Goal: Obtain resource: Download file/media

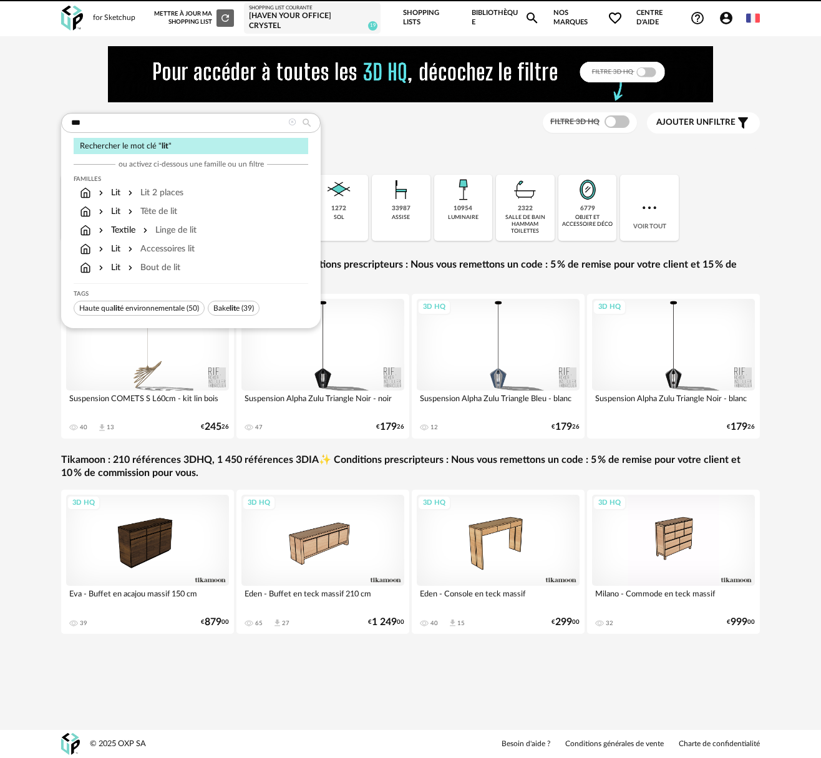
type input "***"
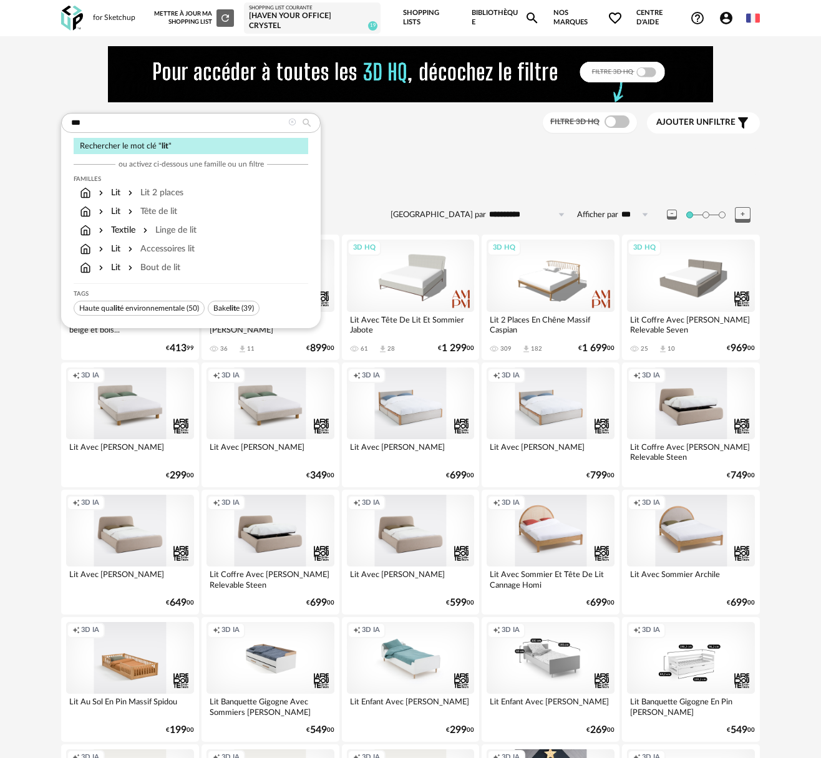
click at [427, 149] on div "Sélectionner une famille" at bounding box center [410, 154] width 698 height 12
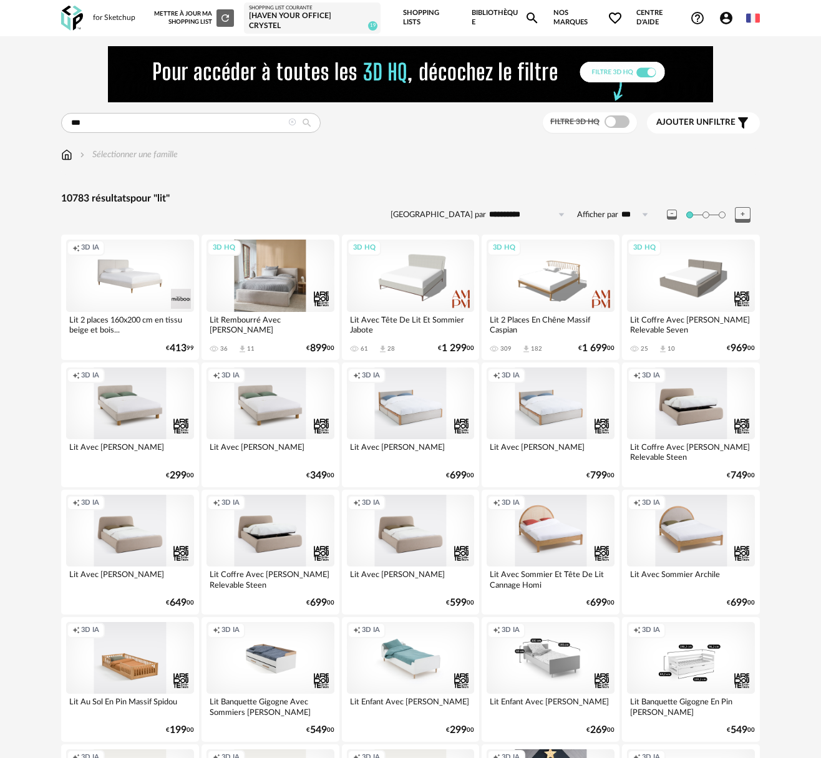
click at [289, 286] on div "3D HQ" at bounding box center [270, 275] width 128 height 72
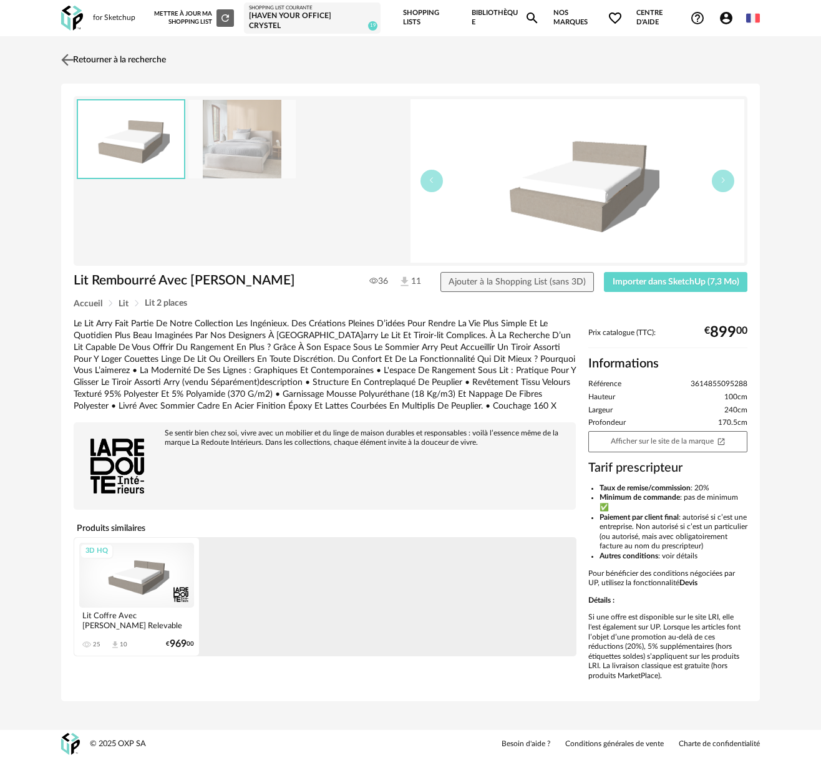
click at [71, 57] on img at bounding box center [68, 60] width 18 height 18
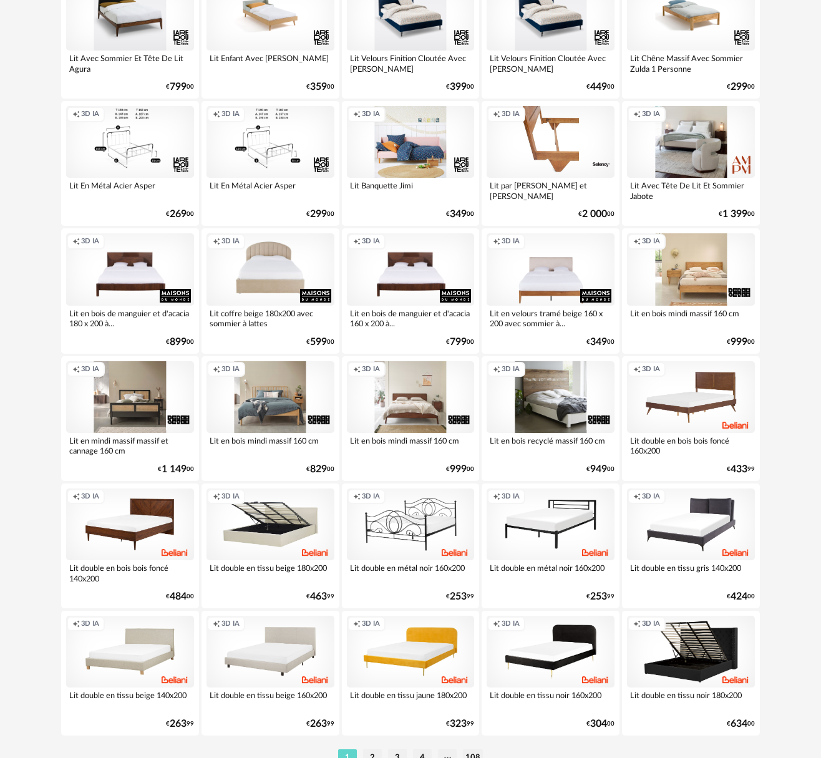
scroll to position [2102, 0]
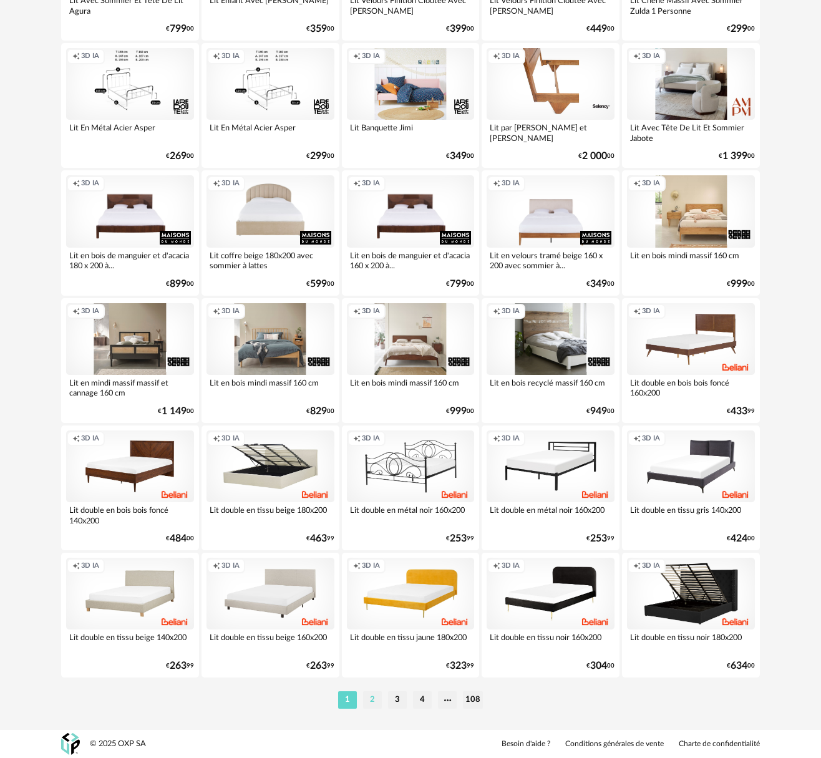
click at [374, 695] on li "2" at bounding box center [372, 699] width 19 height 17
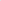
scroll to position [2102, 0]
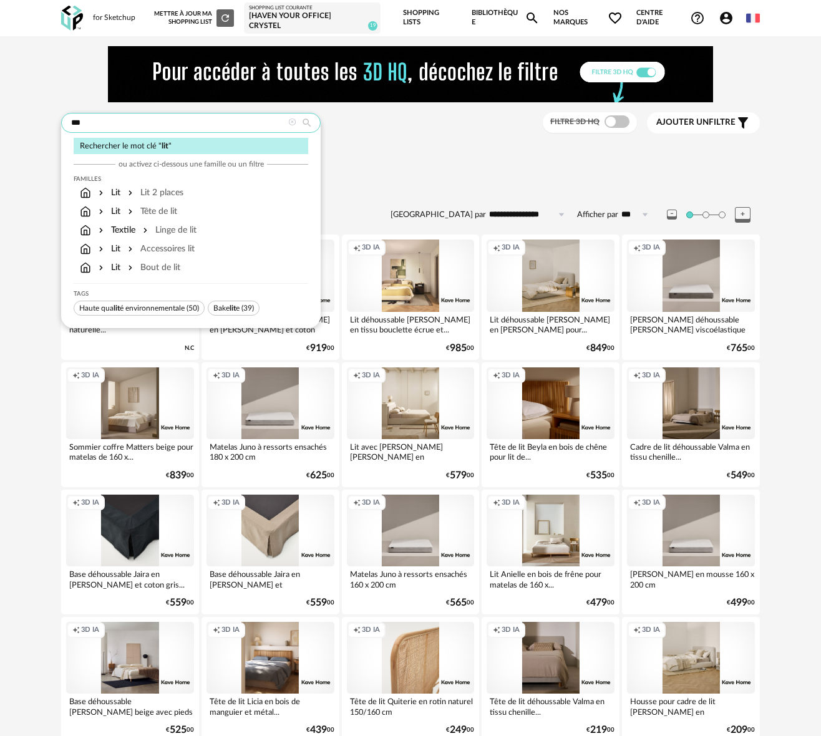
click at [91, 118] on input "***" at bounding box center [190, 123] width 259 height 20
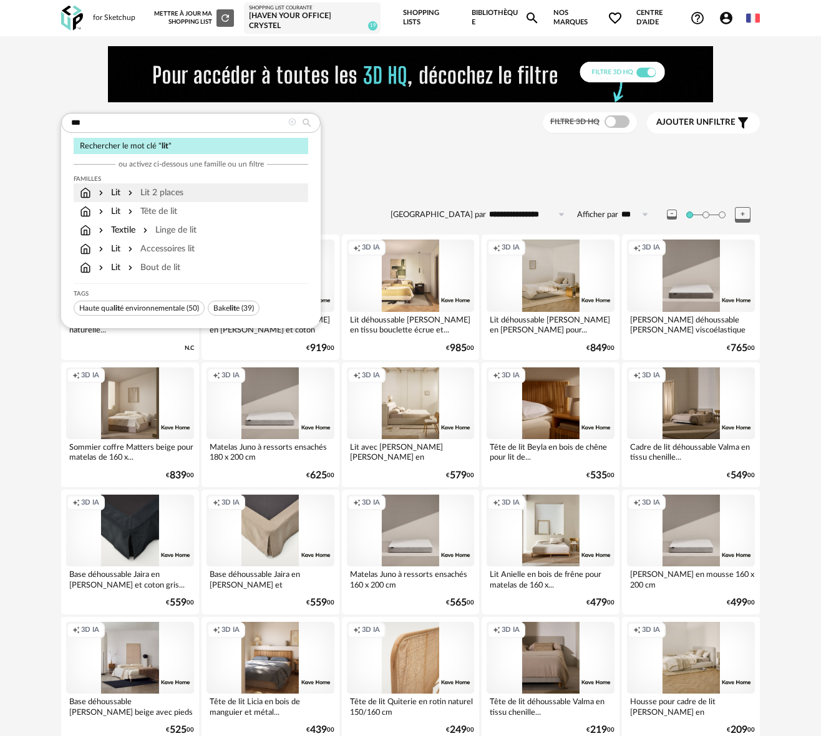
click at [164, 192] on div "Lit 2 places" at bounding box center [154, 192] width 58 height 12
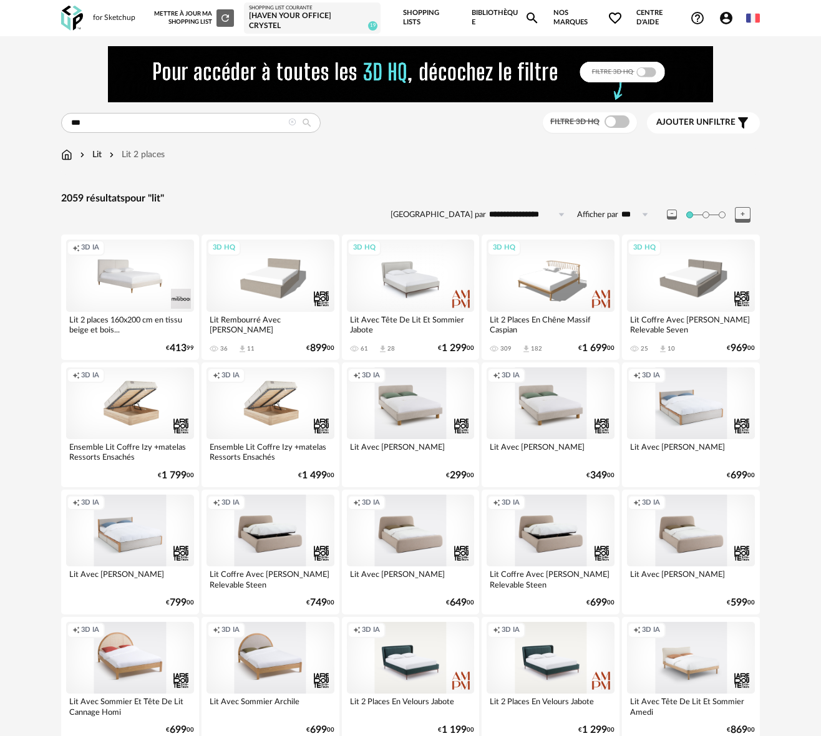
click at [413, 279] on div "3D HQ" at bounding box center [411, 275] width 128 height 72
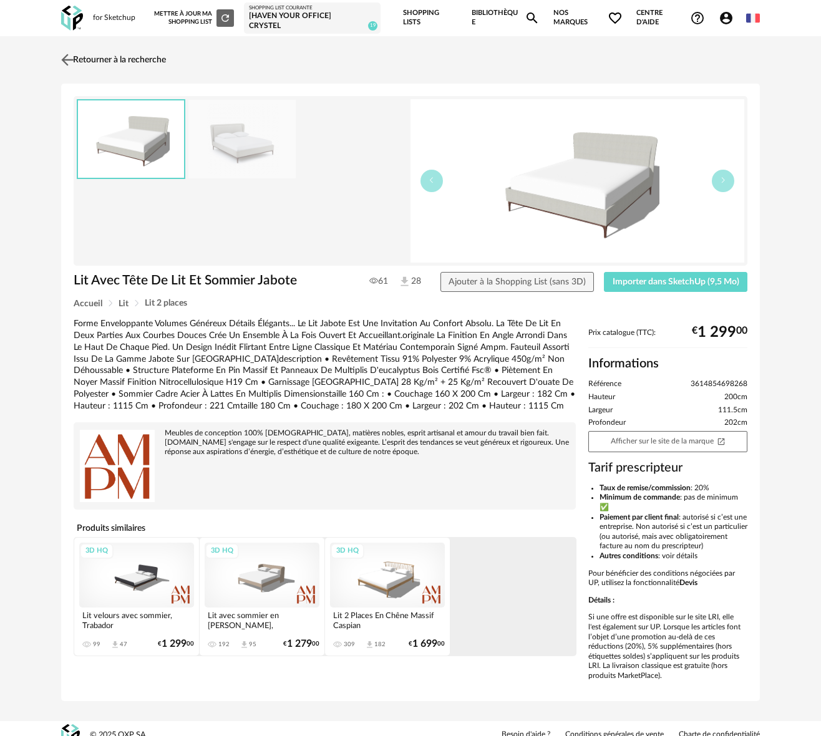
click at [69, 57] on img at bounding box center [68, 60] width 18 height 18
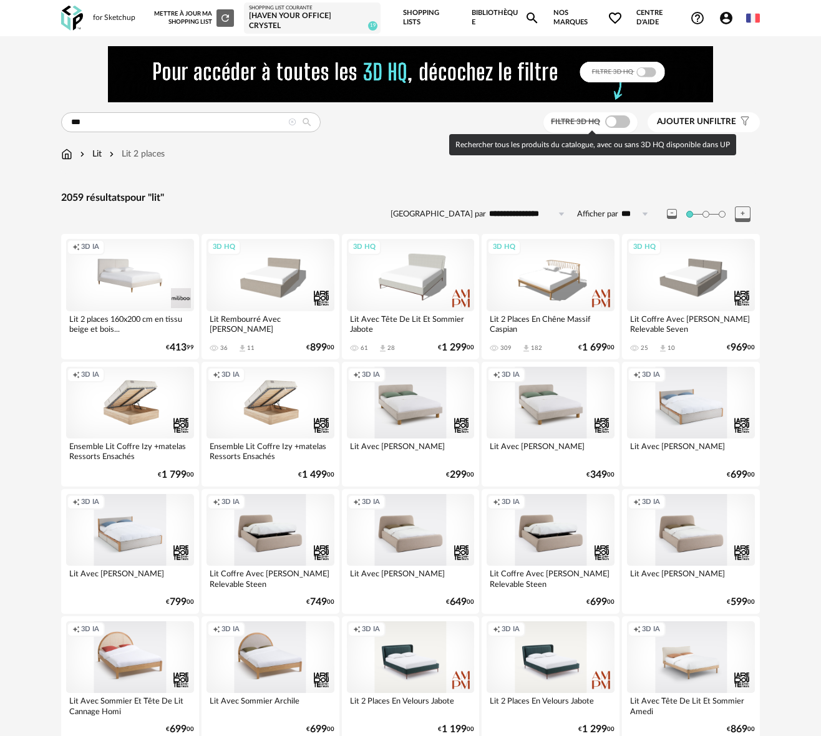
click at [622, 119] on span at bounding box center [617, 121] width 25 height 12
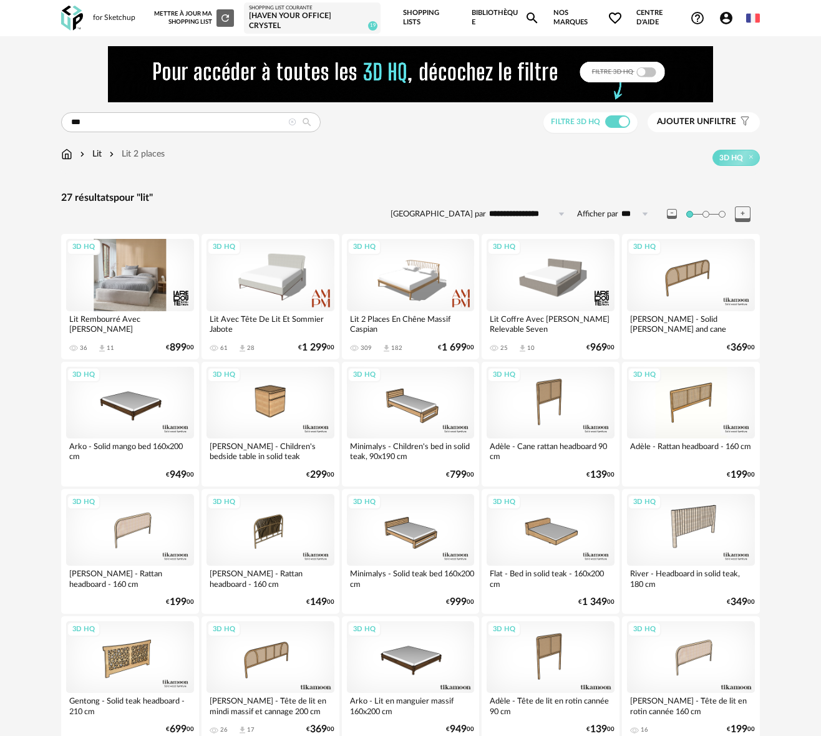
click at [126, 281] on div "3D HQ" at bounding box center [130, 275] width 128 height 72
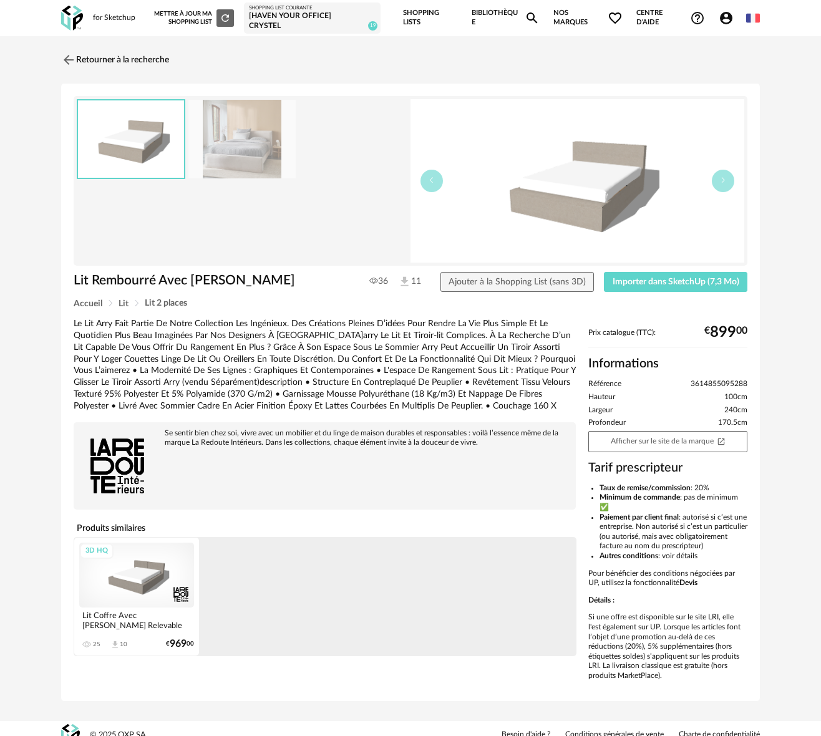
click at [248, 138] on img at bounding box center [241, 139] width 107 height 79
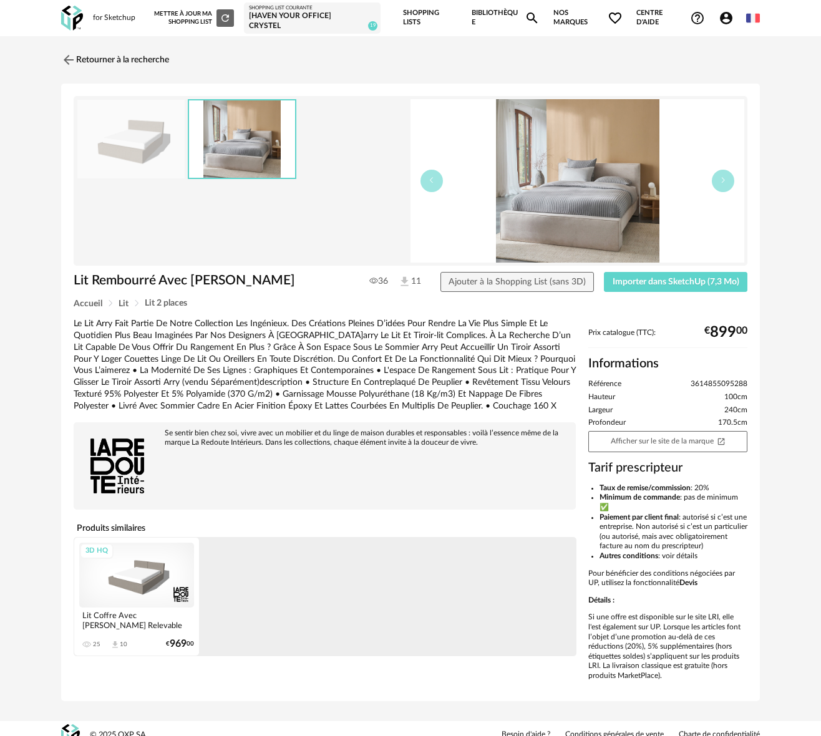
click at [130, 134] on img at bounding box center [130, 139] width 107 height 79
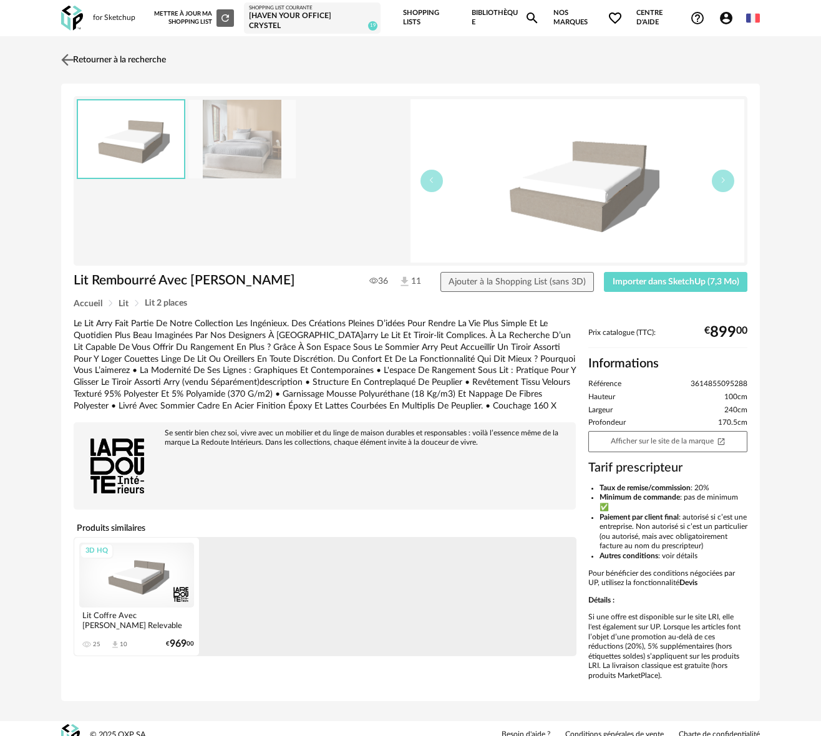
click at [68, 59] on img at bounding box center [68, 60] width 18 height 18
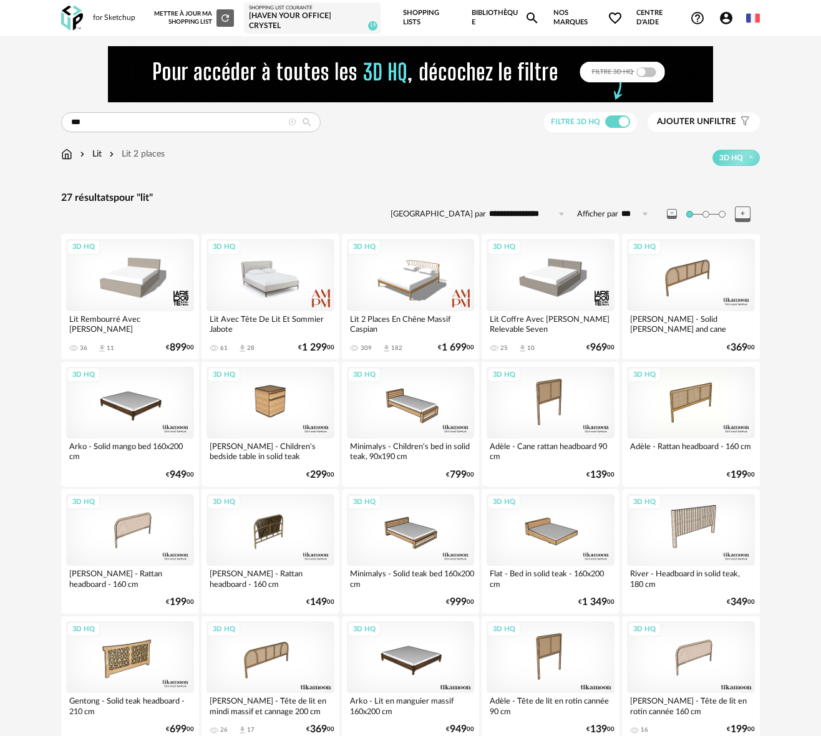
click at [277, 278] on div "3D HQ" at bounding box center [270, 275] width 128 height 72
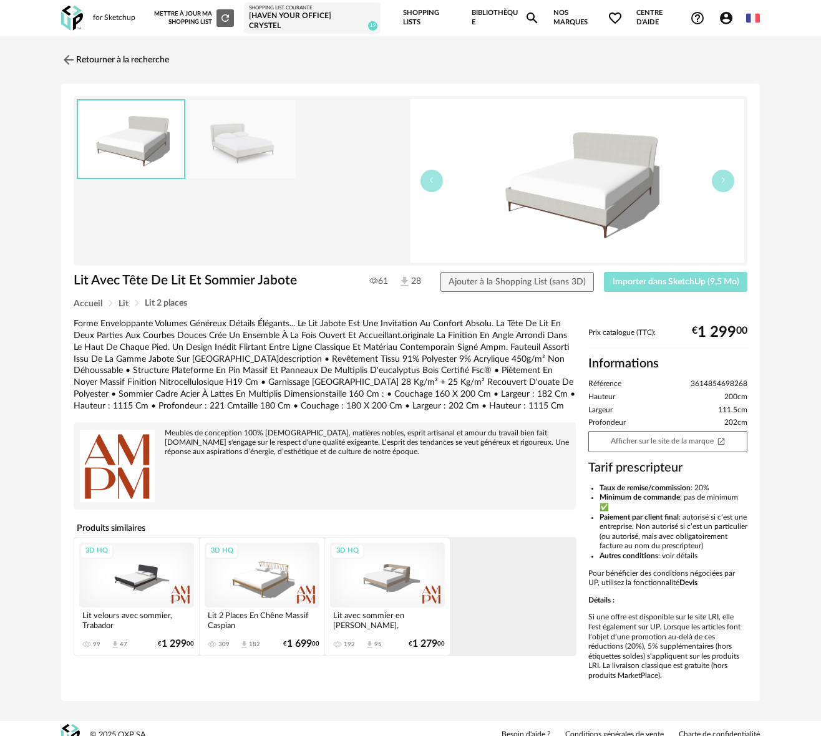
click at [666, 282] on span "Importer dans SketchUp (9,5 Mo)" at bounding box center [675, 282] width 127 height 9
click at [299, 24] on div "[Haven your Office] Crystel" at bounding box center [312, 20] width 127 height 19
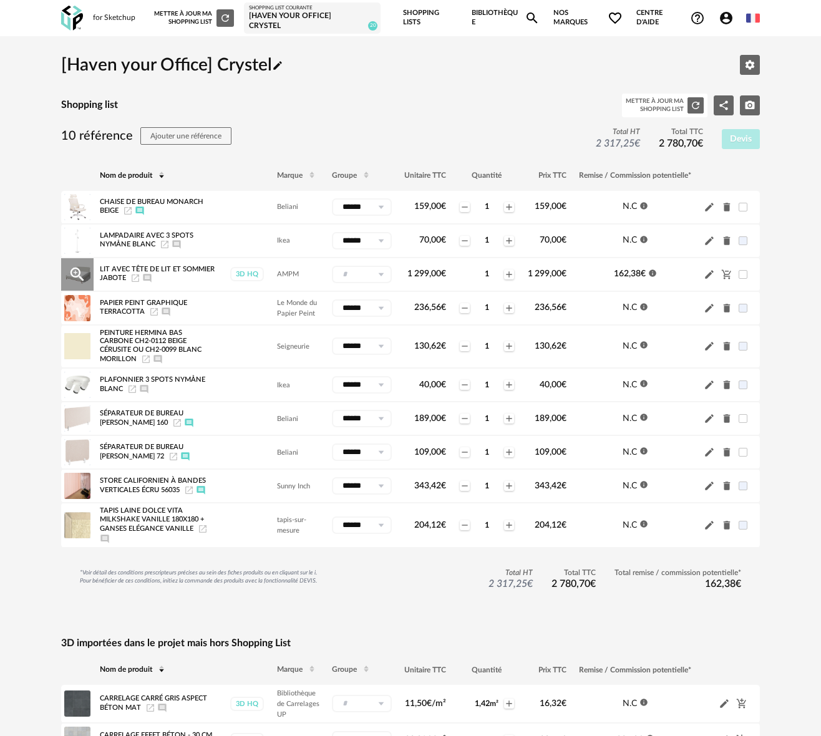
click at [711, 275] on icon "Pencil icon" at bounding box center [708, 274] width 11 height 11
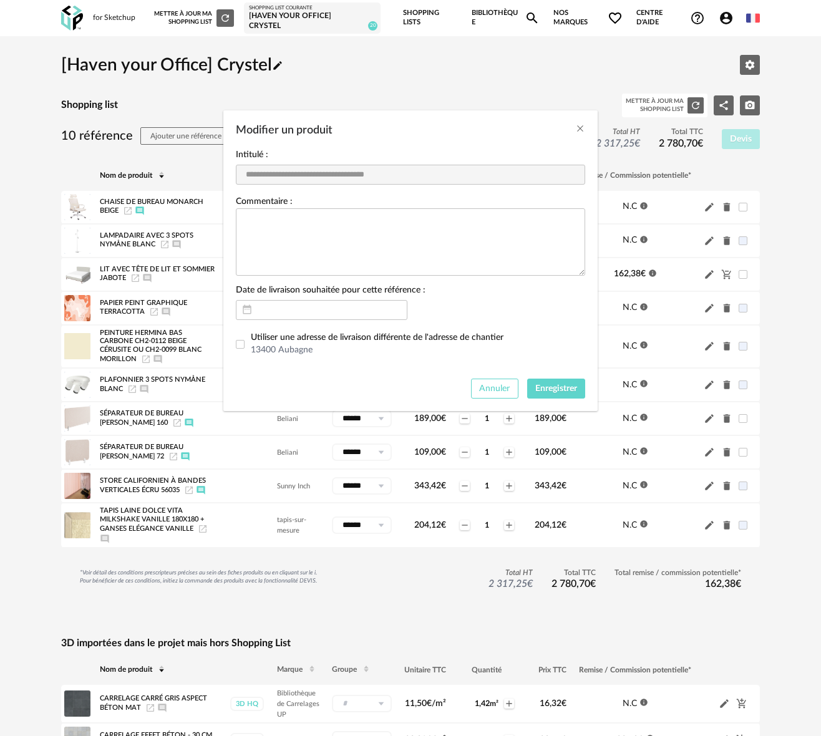
click at [488, 388] on span "Annuler" at bounding box center [494, 388] width 31 height 9
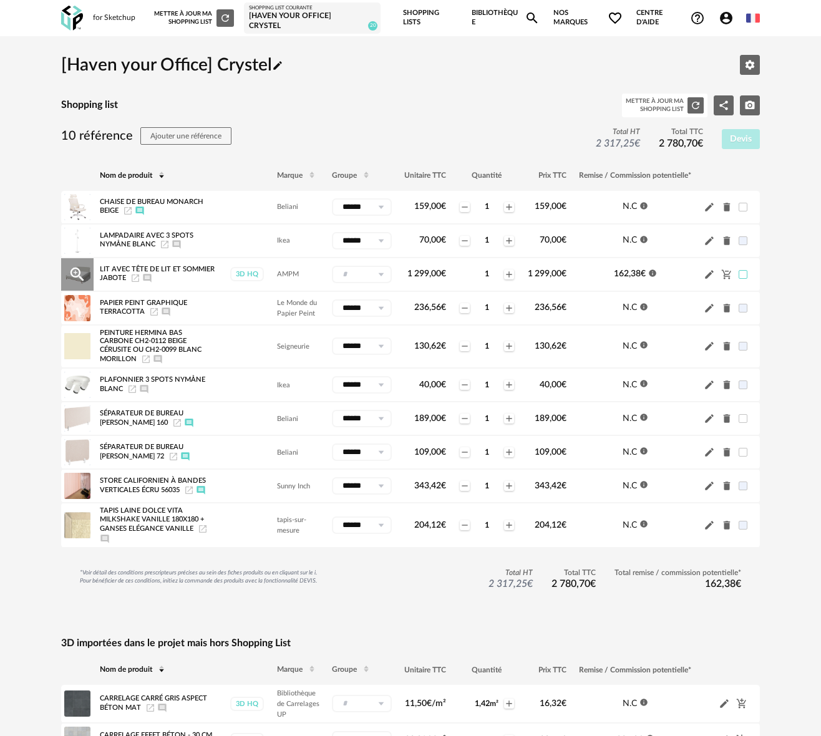
click at [743, 272] on span at bounding box center [742, 274] width 9 height 9
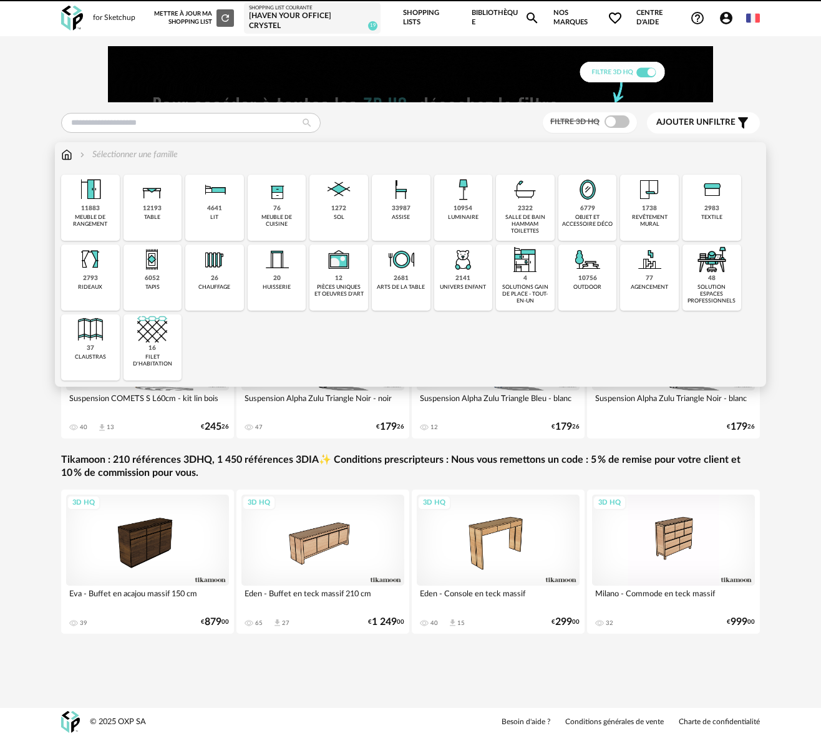
click at [215, 205] on div "4641" at bounding box center [214, 209] width 15 height 8
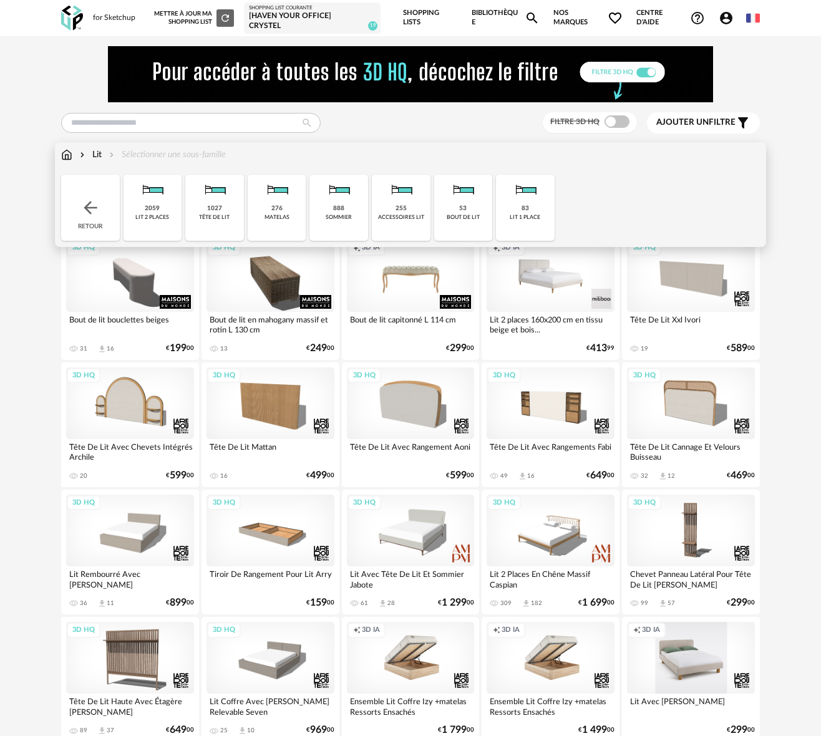
click at [149, 205] on div "2059" at bounding box center [152, 209] width 15 height 8
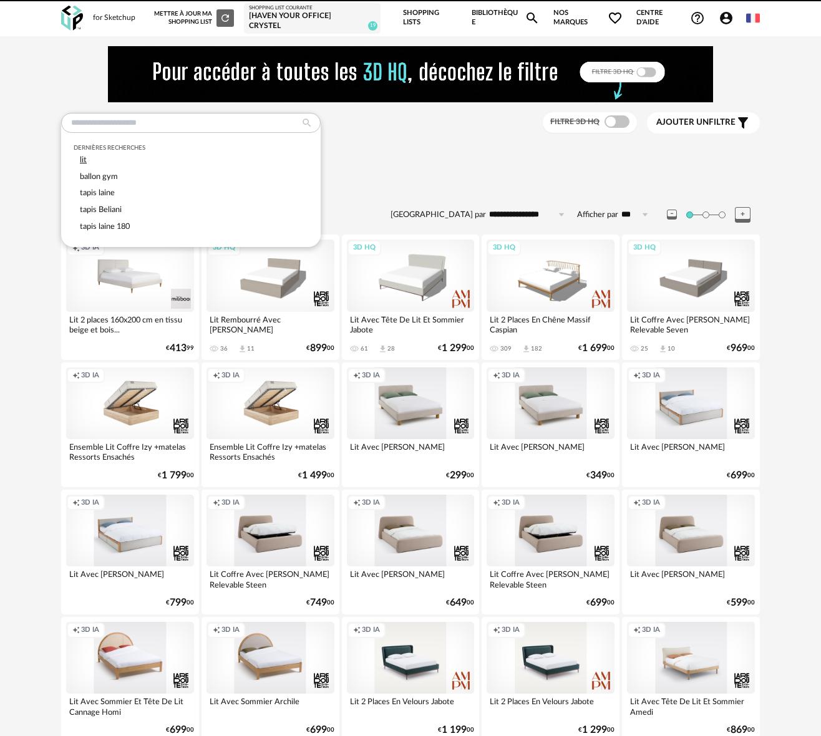
click at [84, 160] on span "lit" at bounding box center [83, 159] width 7 height 7
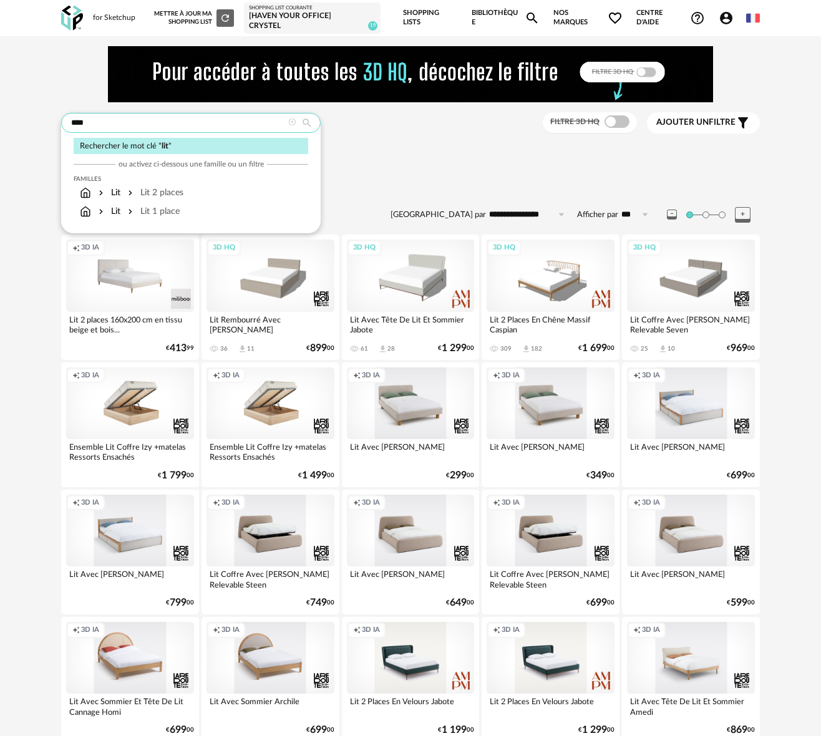
type input "***"
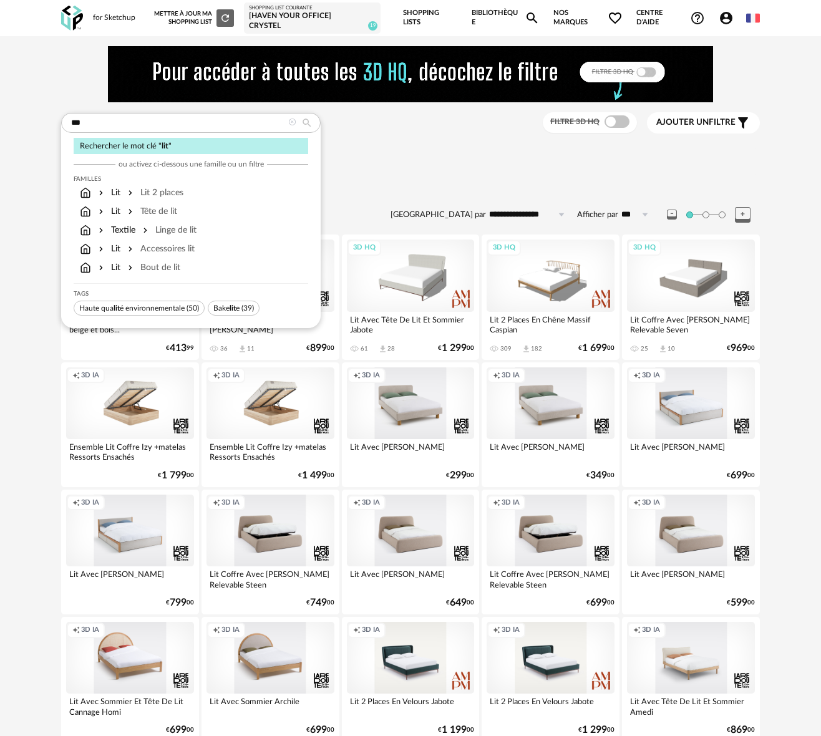
click at [680, 119] on span "Ajouter un" at bounding box center [682, 122] width 52 height 9
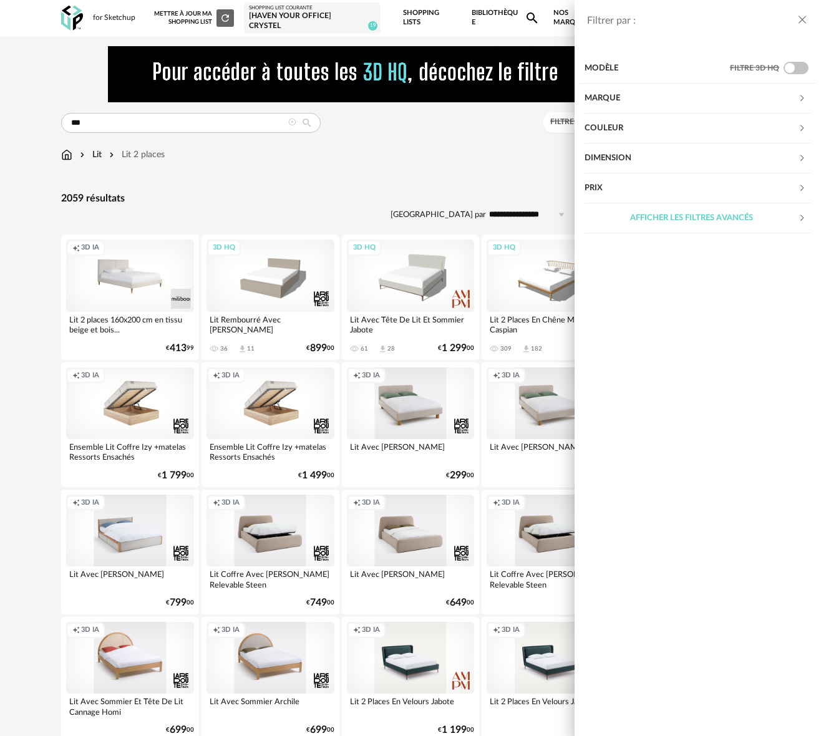
click at [622, 158] on div "Dimension" at bounding box center [690, 158] width 213 height 30
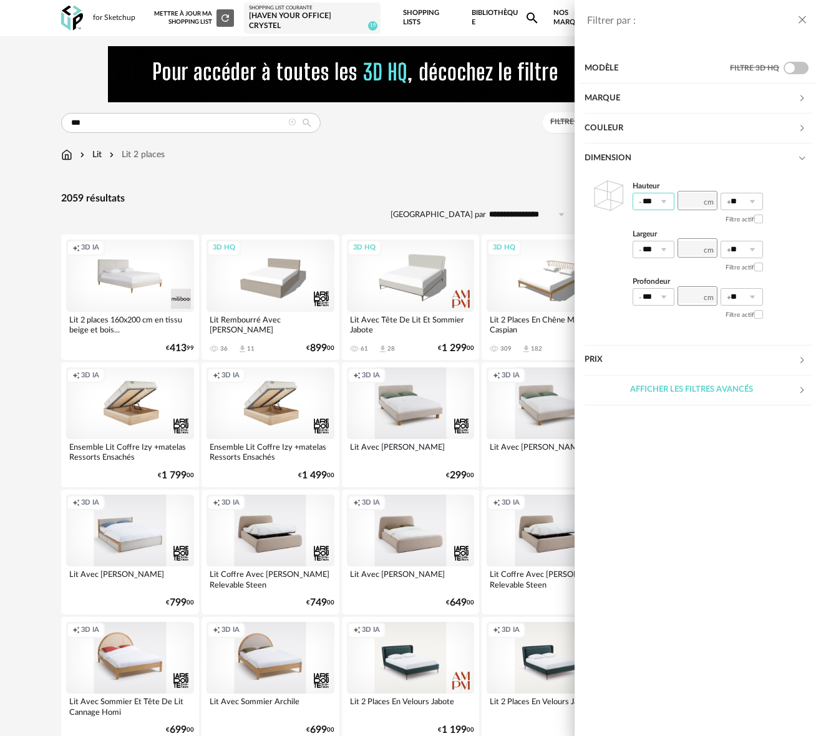
click at [645, 196] on input "***" at bounding box center [653, 201] width 42 height 17
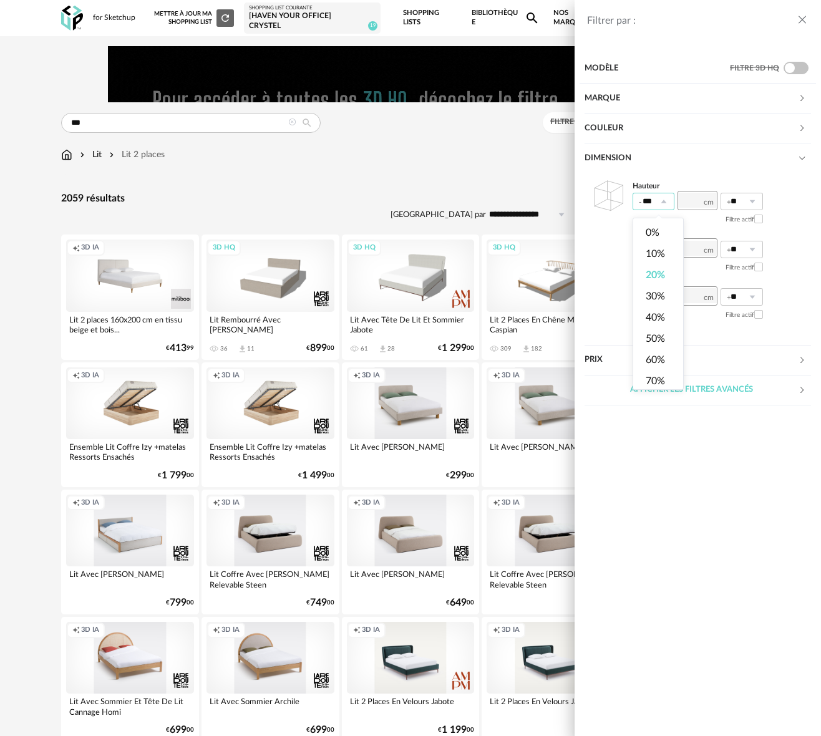
click at [663, 196] on icon at bounding box center [663, 201] width 16 height 17
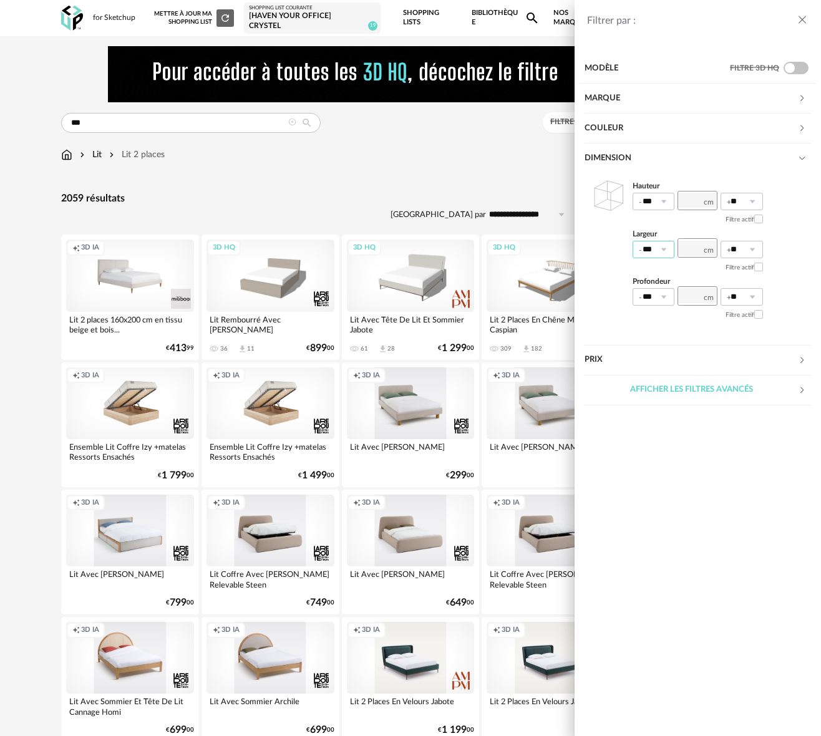
click at [648, 246] on input "***" at bounding box center [653, 249] width 42 height 17
click at [665, 385] on div "Afficher les filtres avancés" at bounding box center [690, 390] width 213 height 30
click at [735, 203] on input "**" at bounding box center [741, 201] width 42 height 17
click at [655, 198] on icon at bounding box center [663, 201] width 16 height 17
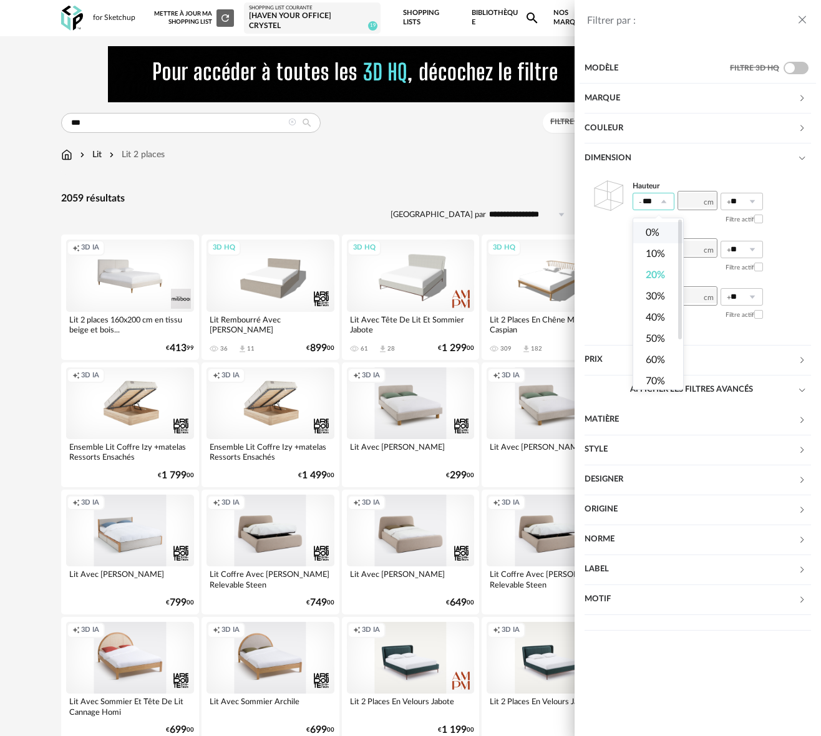
click at [651, 236] on span "0%" at bounding box center [652, 233] width 14 height 10
click at [665, 200] on icon at bounding box center [663, 201] width 16 height 17
click at [657, 276] on span "20%" at bounding box center [654, 275] width 19 height 10
type input "***"
click at [690, 248] on input "number" at bounding box center [697, 247] width 40 height 19
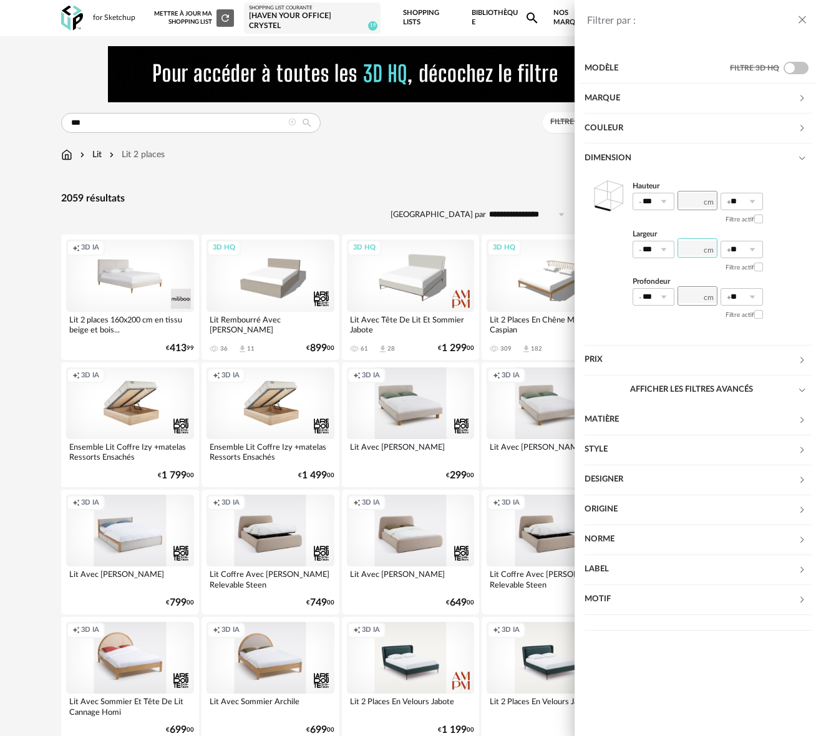
type input "***"
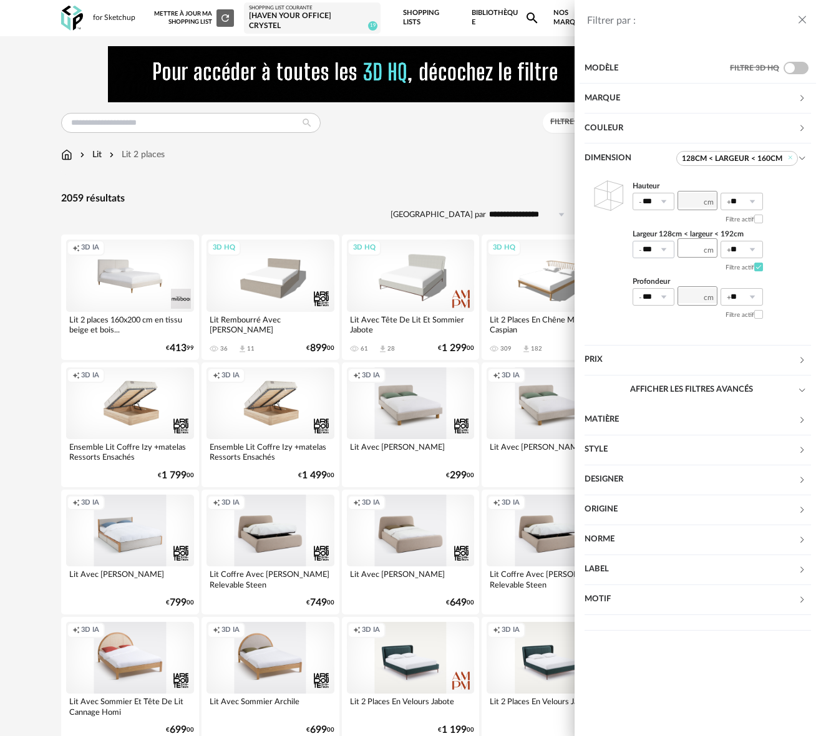
click at [669, 249] on icon at bounding box center [663, 249] width 16 height 17
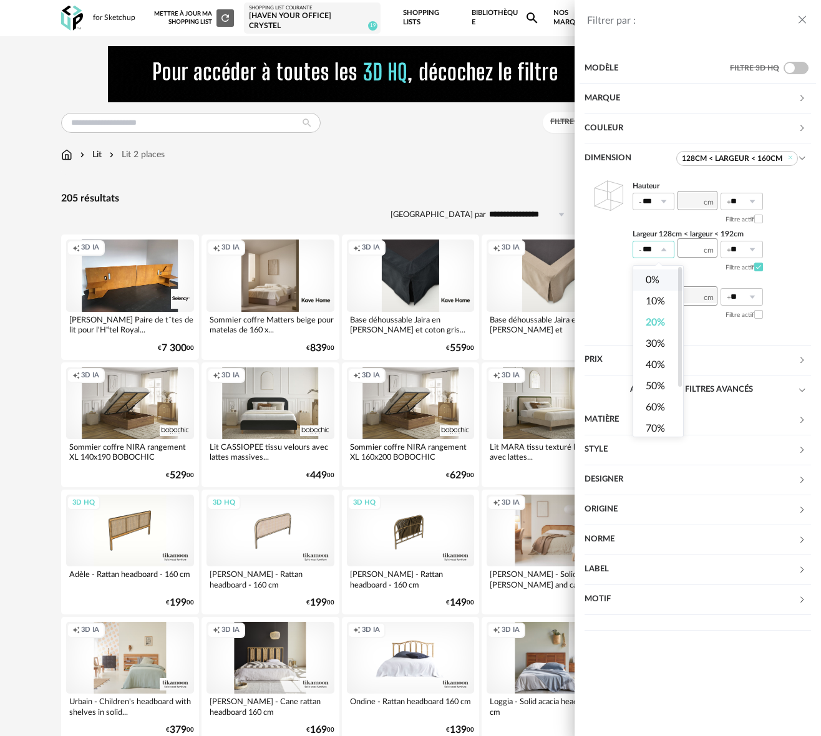
click at [661, 275] on li "0%" at bounding box center [658, 279] width 50 height 21
type input "**"
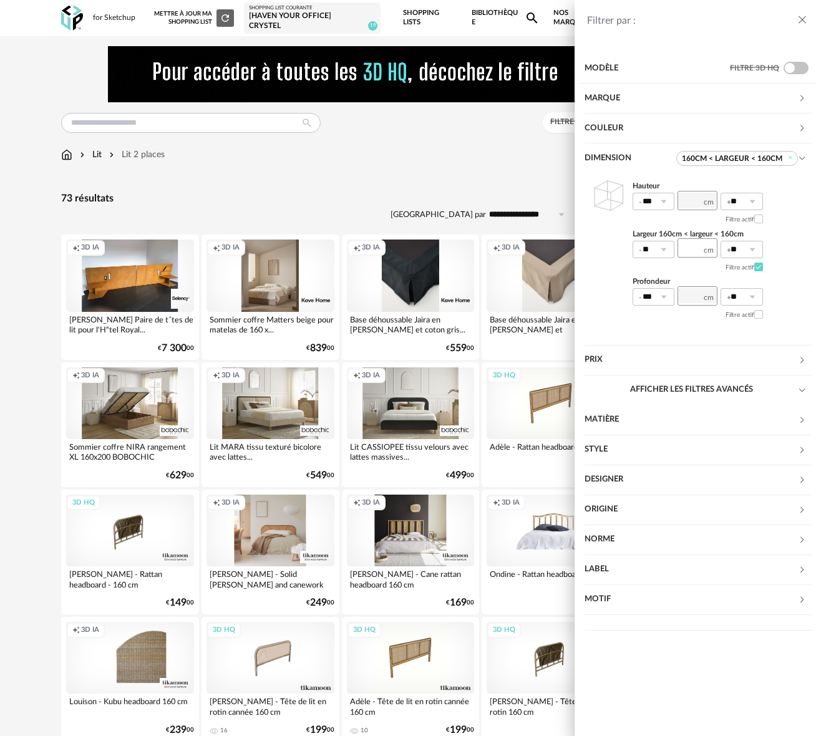
click at [464, 201] on div "Filtrer par : Modèle Filtre 3D HQ Marque &tradition 0 101 Copenhagen 0 366 Conc…" at bounding box center [410, 368] width 821 height 736
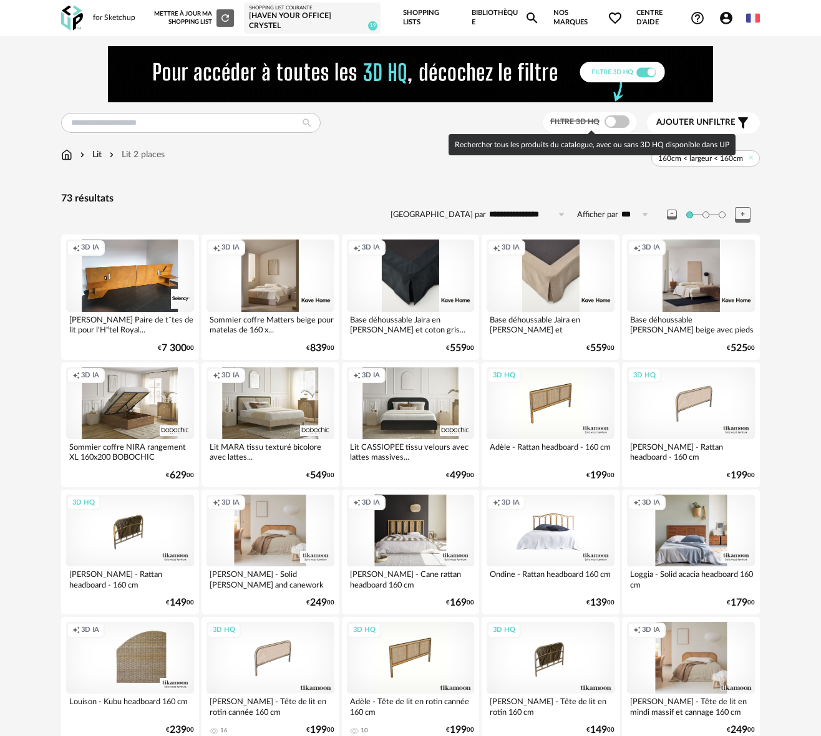
click at [617, 122] on span at bounding box center [616, 121] width 25 height 12
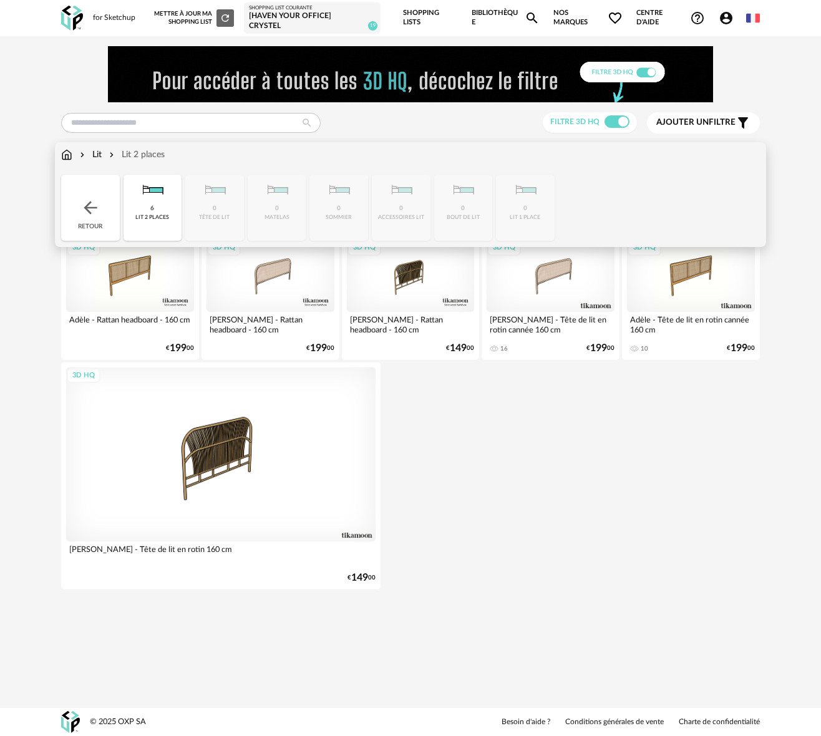
click at [99, 157] on div "Lit" at bounding box center [89, 154] width 24 height 12
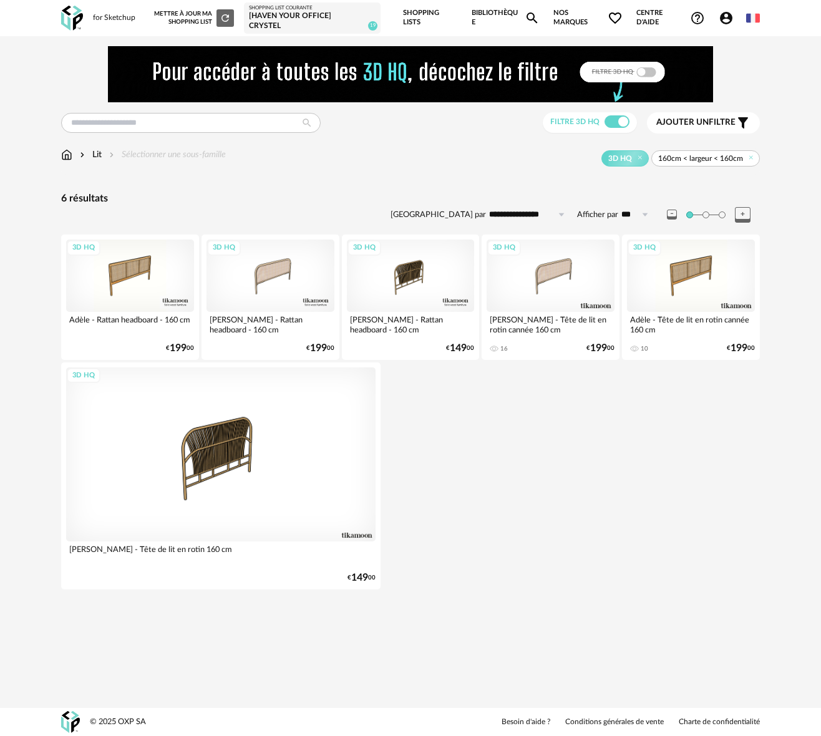
click at [684, 161] on span "160cm < largeur < 160cm" at bounding box center [700, 158] width 85 height 10
click at [709, 160] on span "160cm < largeur < 160cm" at bounding box center [700, 158] width 85 height 10
click at [751, 157] on icon at bounding box center [751, 157] width 8 height 8
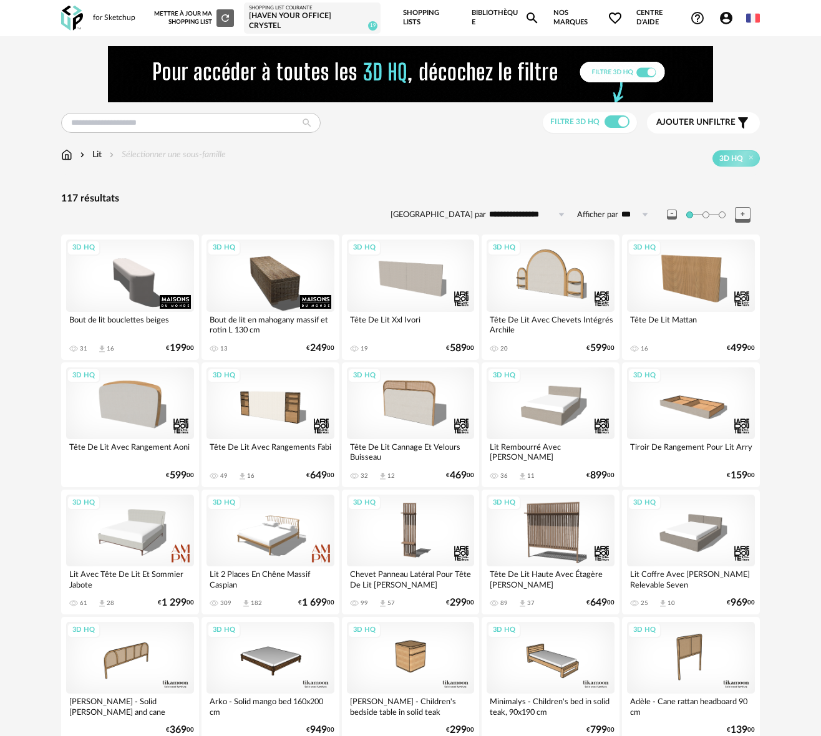
click at [699, 119] on span "Ajouter un" at bounding box center [682, 122] width 52 height 9
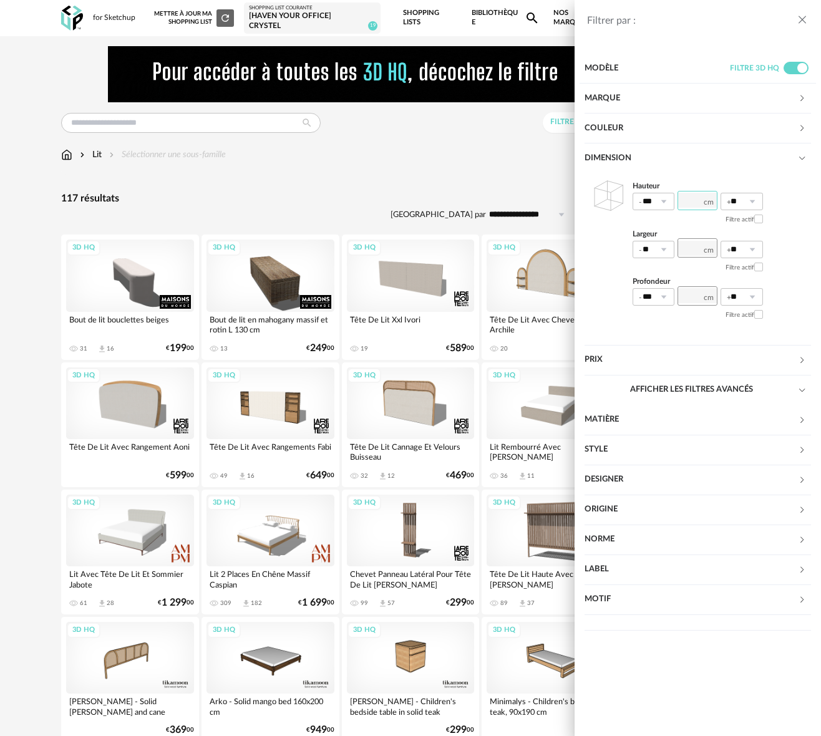
click at [698, 201] on input "number" at bounding box center [697, 200] width 40 height 19
click at [697, 251] on input "number" at bounding box center [697, 247] width 40 height 19
type input "***"
click at [780, 246] on div "Hauteur *** ** Filtre actif Largeur ** *** ** 0% 10% 20% 30% 40% 50% 60% 70% 80…" at bounding box center [697, 251] width 226 height 156
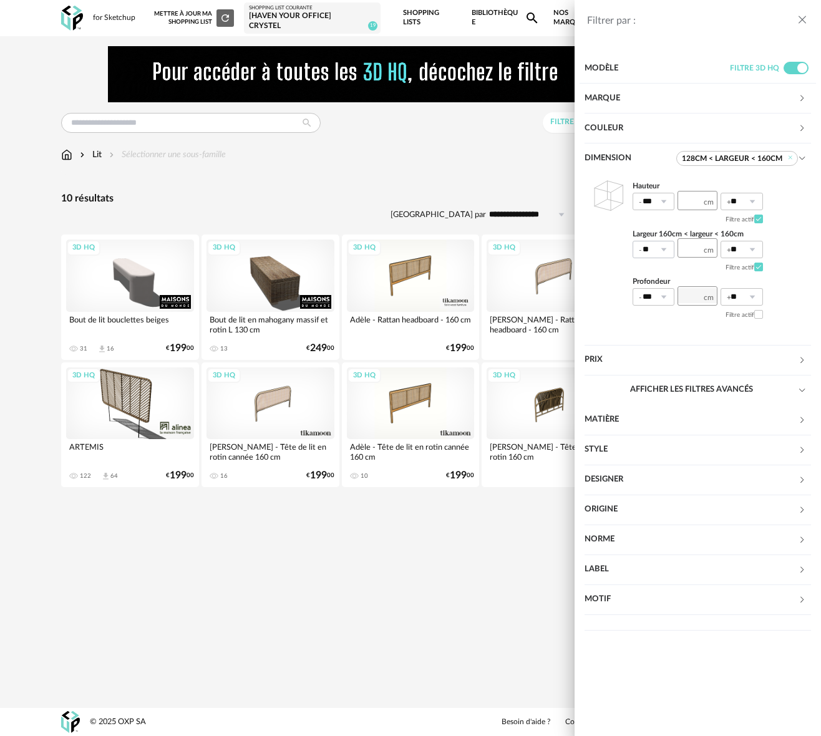
click at [663, 246] on icon at bounding box center [663, 249] width 16 height 17
click at [648, 301] on span "10%" at bounding box center [654, 301] width 19 height 10
type input "***"
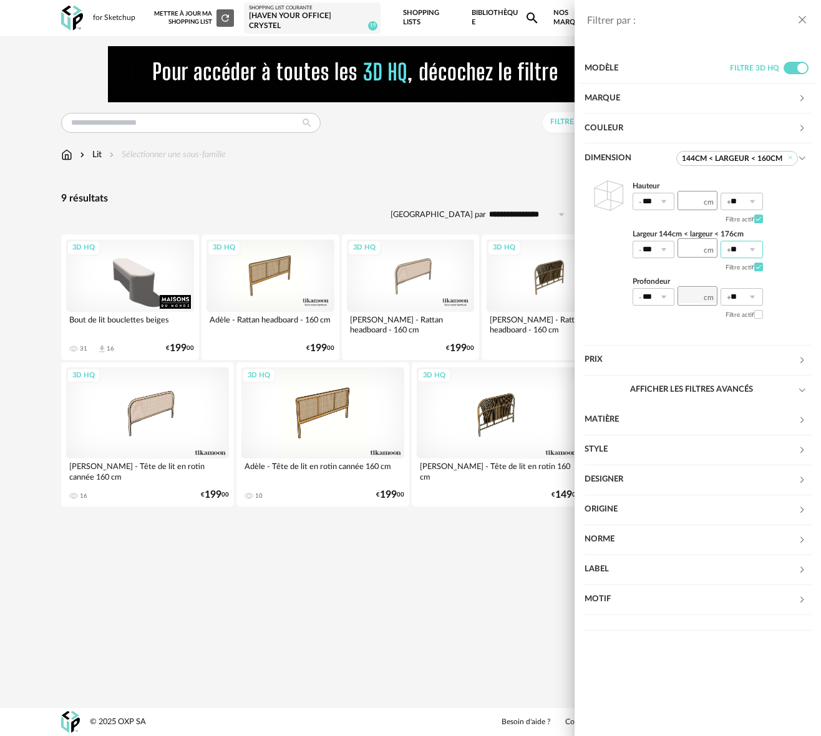
click at [742, 248] on input "**" at bounding box center [741, 249] width 42 height 17
click at [741, 296] on span "10%" at bounding box center [742, 301] width 19 height 10
type input "***"
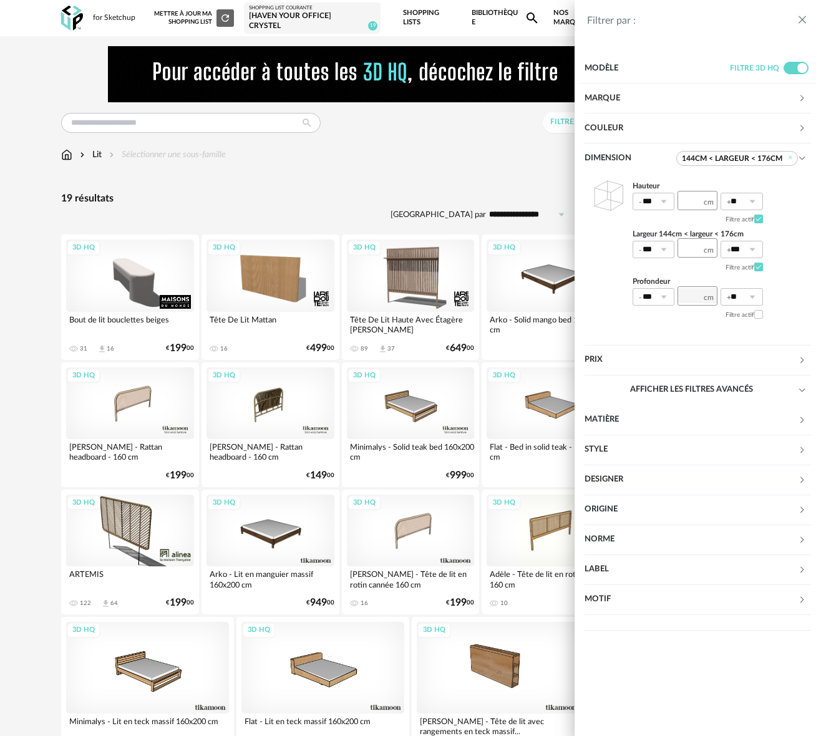
click at [372, 177] on div "Filtrer par : Modèle Filtre 3D HQ Marque &tradition 0 101 Copenhagen 0 366 Conc…" at bounding box center [410, 368] width 821 height 736
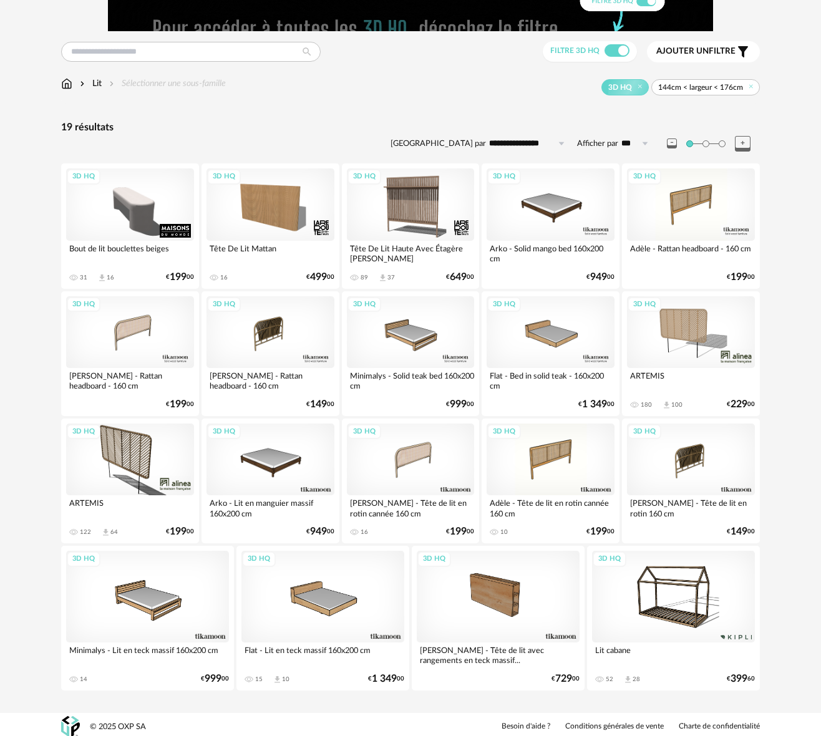
scroll to position [76, 0]
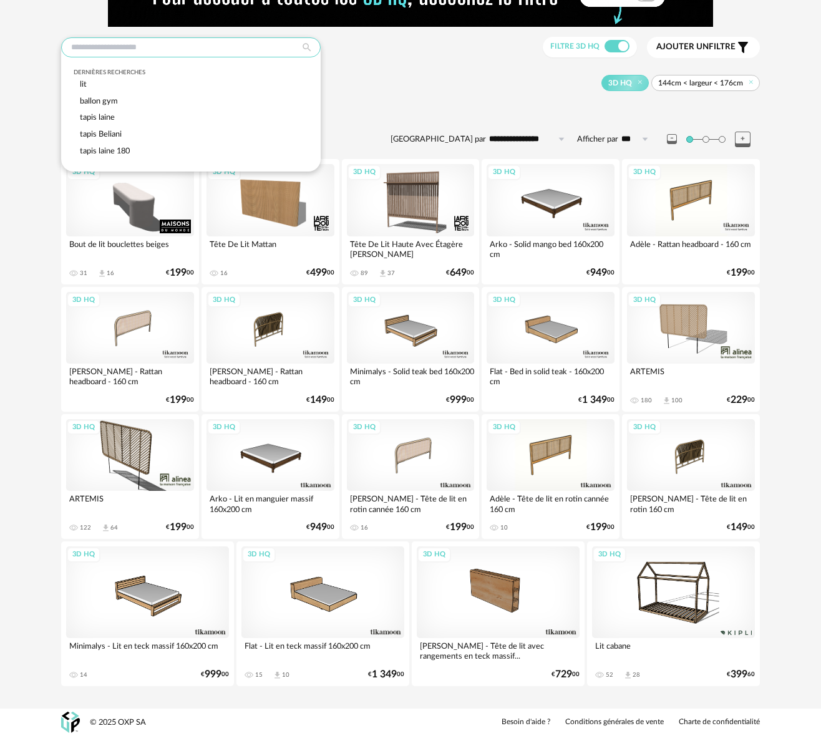
click at [110, 49] on input "text" at bounding box center [190, 47] width 259 height 20
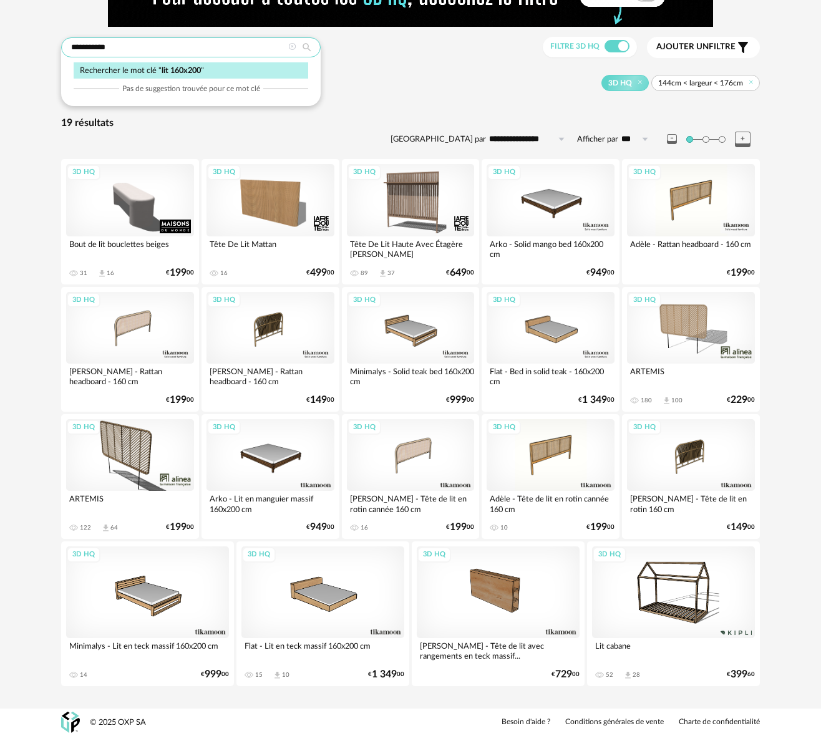
scroll to position [74, 0]
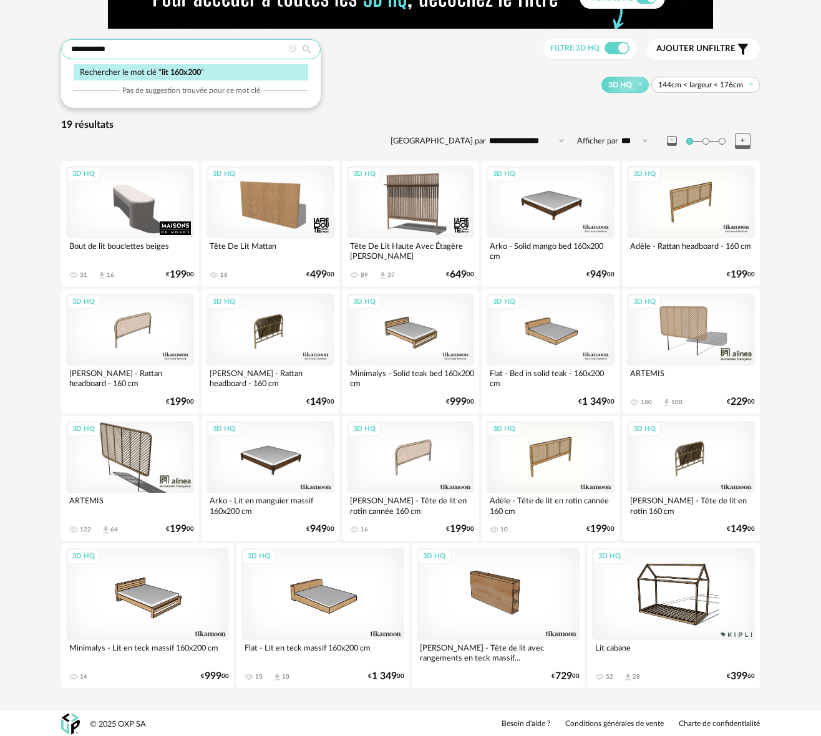
type input "**********"
click at [529, 105] on div "**********" at bounding box center [410, 342] width 718 height 738
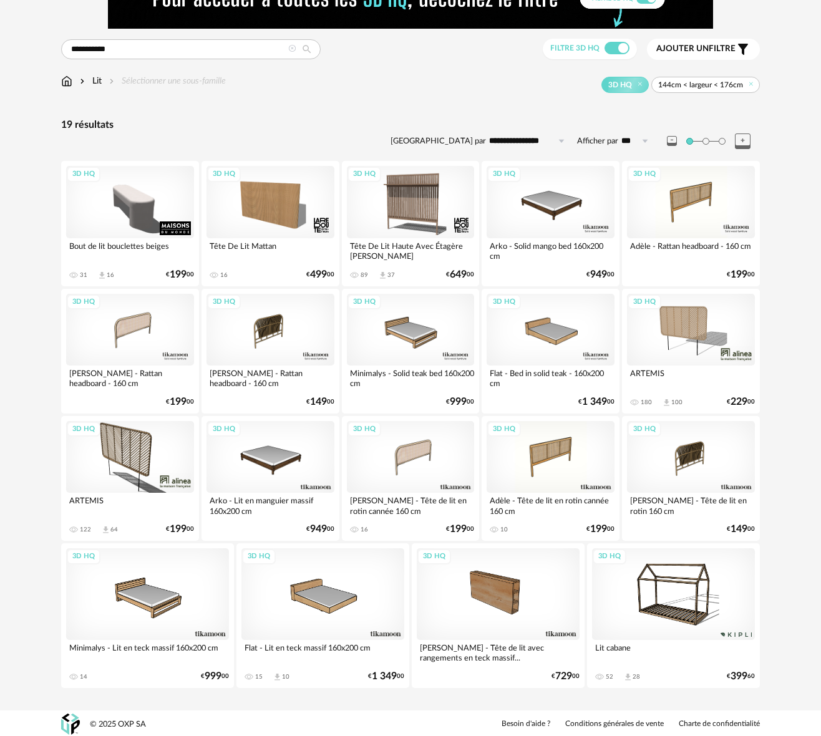
click at [674, 86] on span "144cm < largeur < 176cm" at bounding box center [700, 85] width 85 height 10
click at [712, 109] on div "**********" at bounding box center [410, 342] width 718 height 738
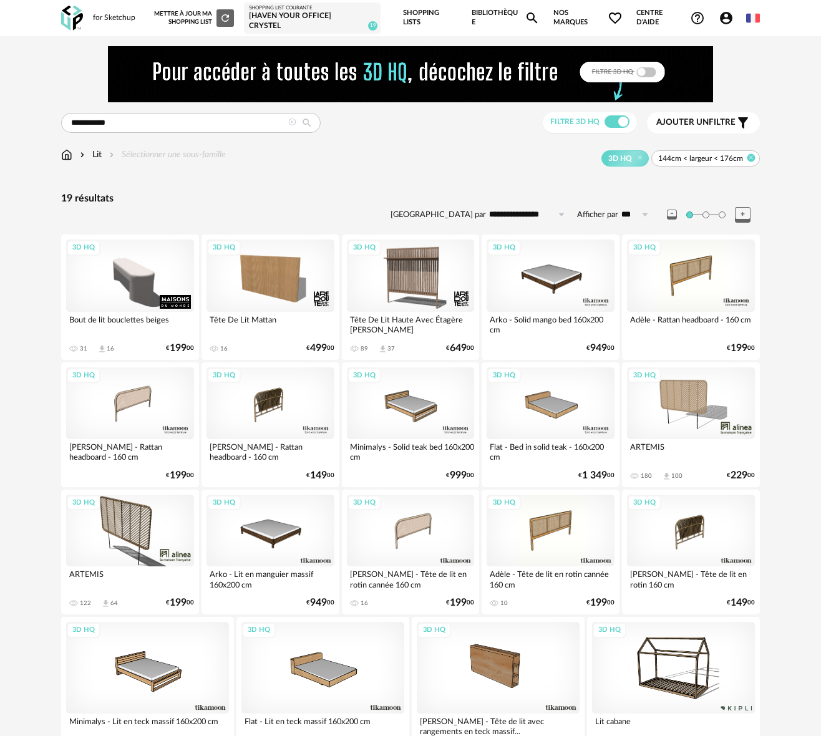
click at [748, 157] on icon at bounding box center [751, 157] width 8 height 8
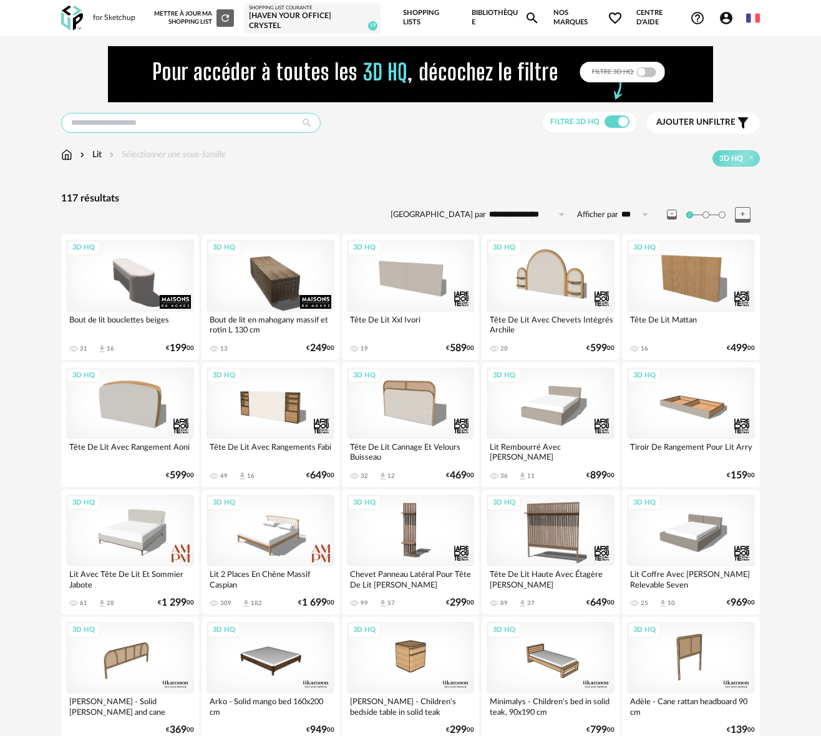
click at [94, 120] on input "text" at bounding box center [190, 123] width 259 height 20
type input "**********"
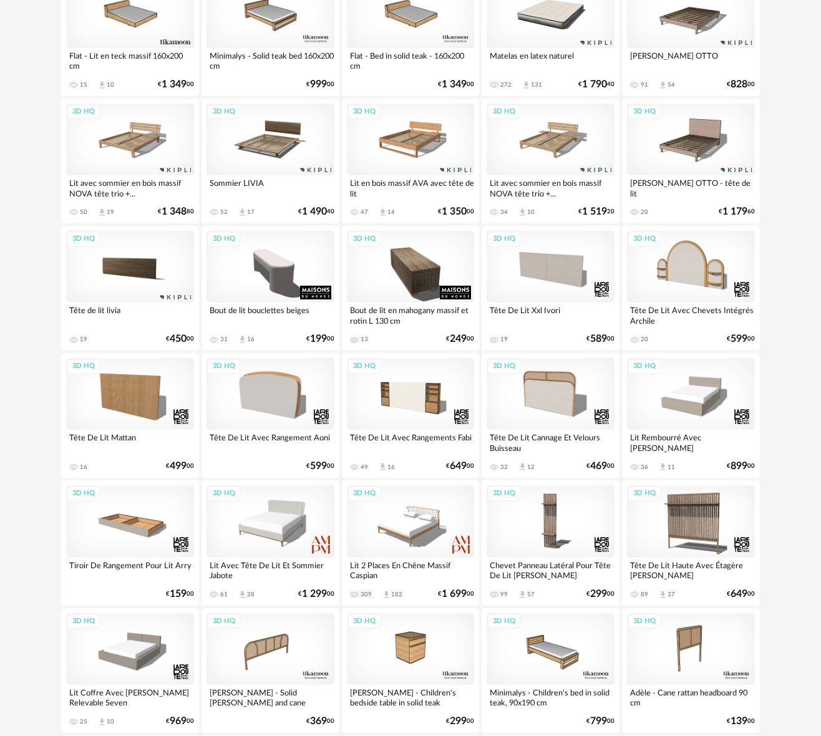
scroll to position [390, 0]
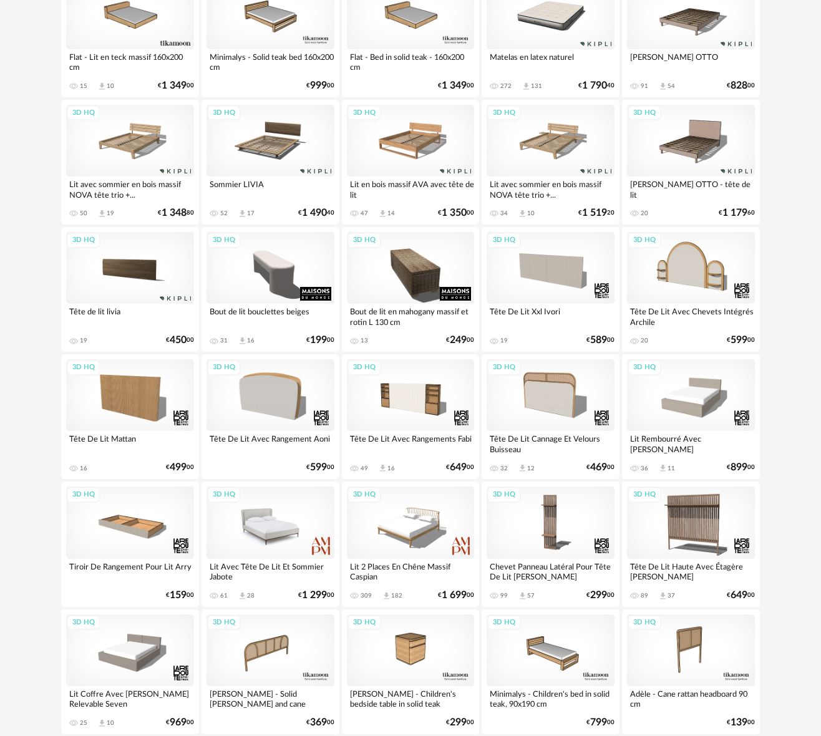
click at [264, 528] on div "3D HQ" at bounding box center [270, 522] width 128 height 72
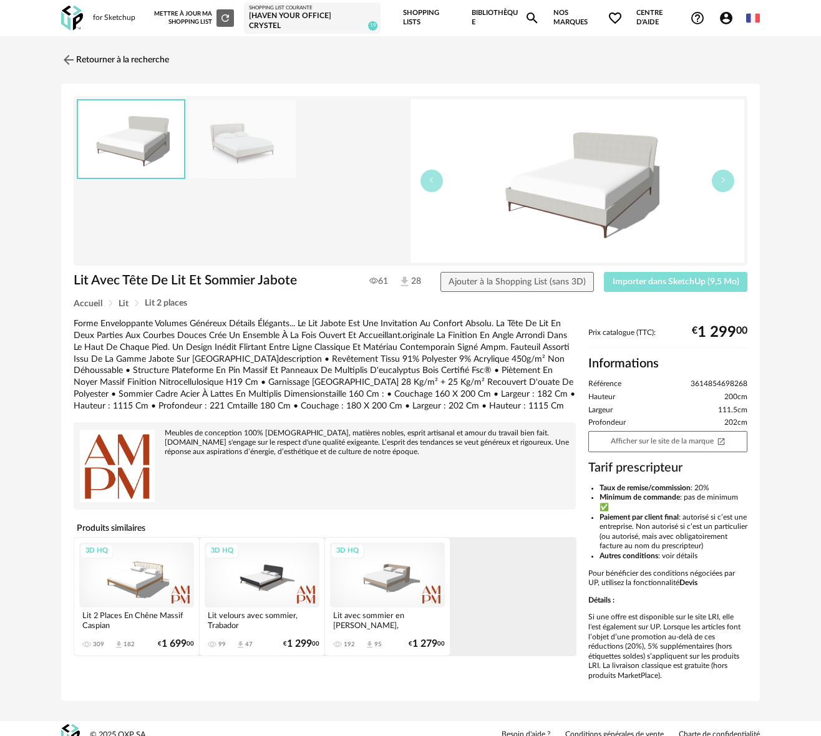
click at [650, 281] on span "Importer dans SketchUp (9,5 Mo)" at bounding box center [675, 282] width 127 height 9
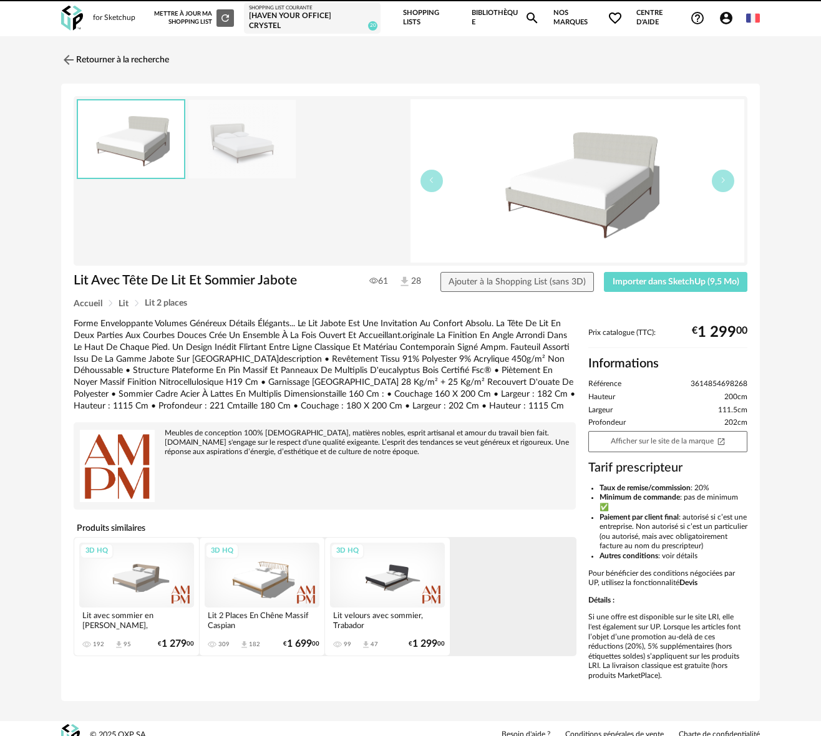
click at [186, 20] on div "Mettre à jour ma Shopping List Refresh icon" at bounding box center [194, 17] width 80 height 17
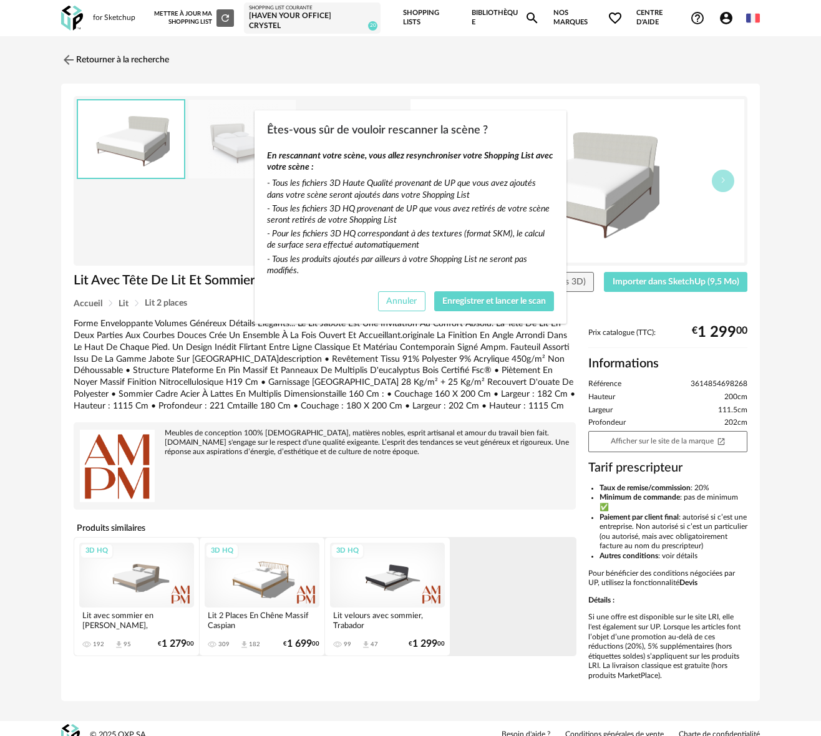
click at [404, 306] on button "Annuler" at bounding box center [401, 301] width 47 height 20
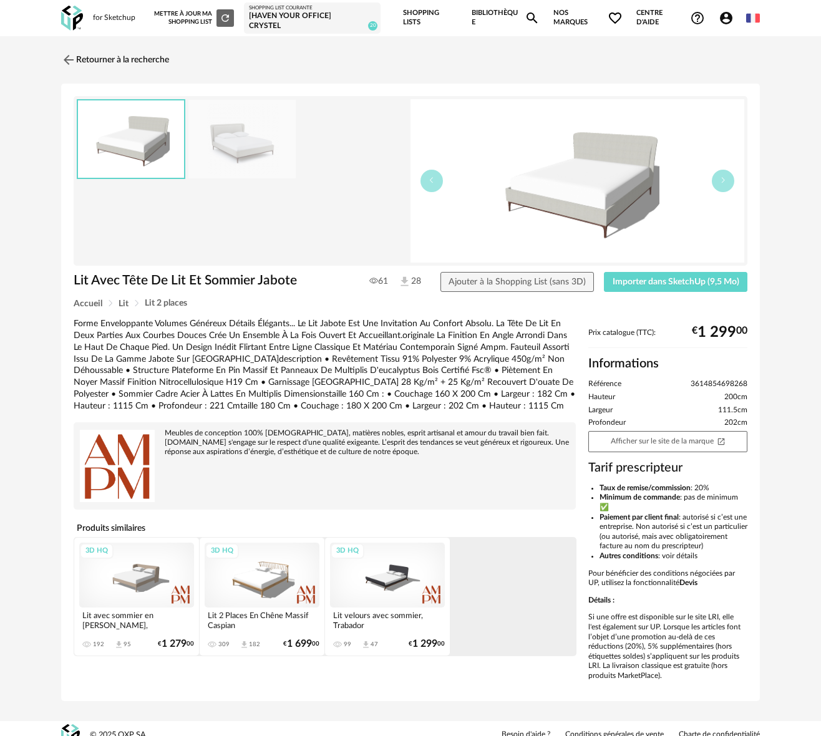
click at [273, 23] on div "[Haven your Office] Crystel" at bounding box center [312, 20] width 127 height 19
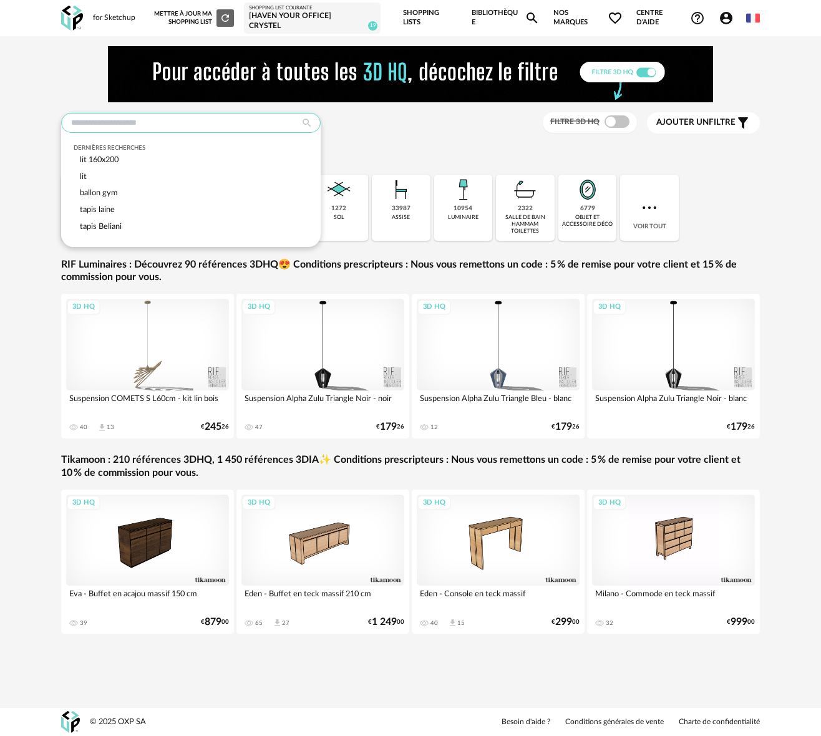
click at [96, 123] on input "text" at bounding box center [190, 123] width 259 height 20
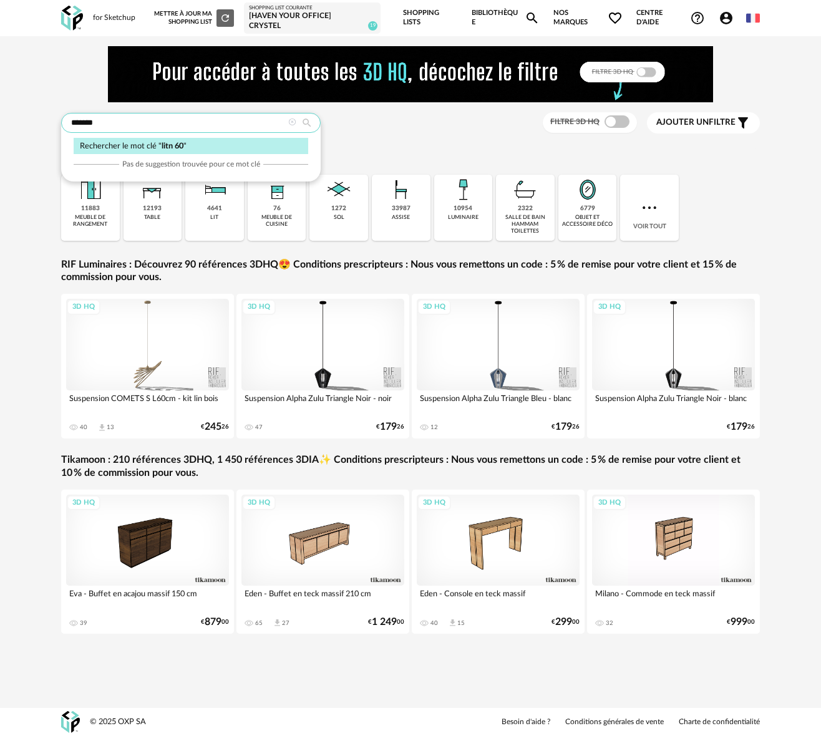
drag, startPoint x: 86, startPoint y: 122, endPoint x: 64, endPoint y: 136, distance: 26.3
click at [80, 123] on input "*******" at bounding box center [190, 123] width 259 height 20
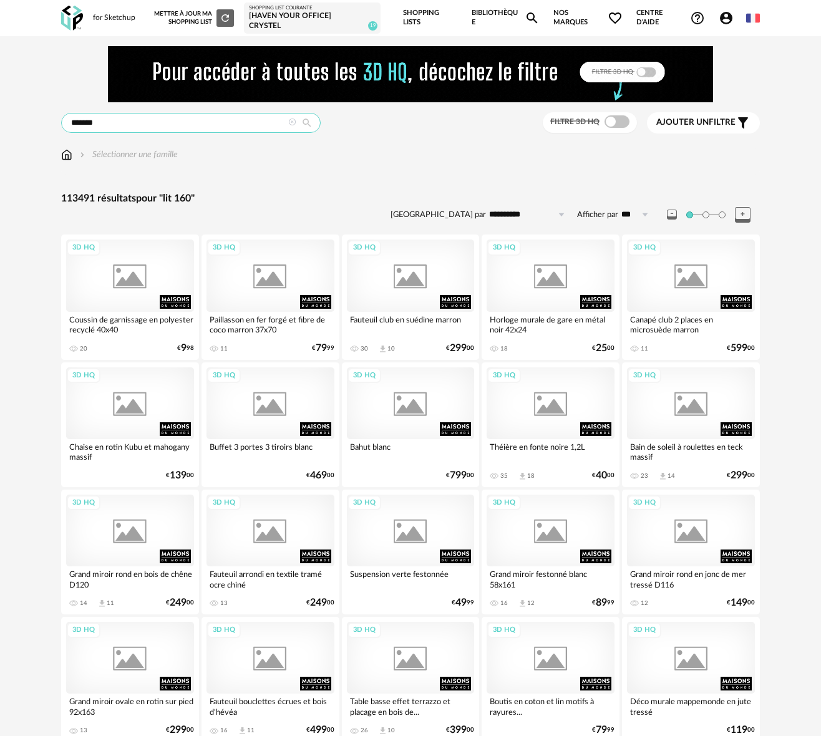
type input "*******"
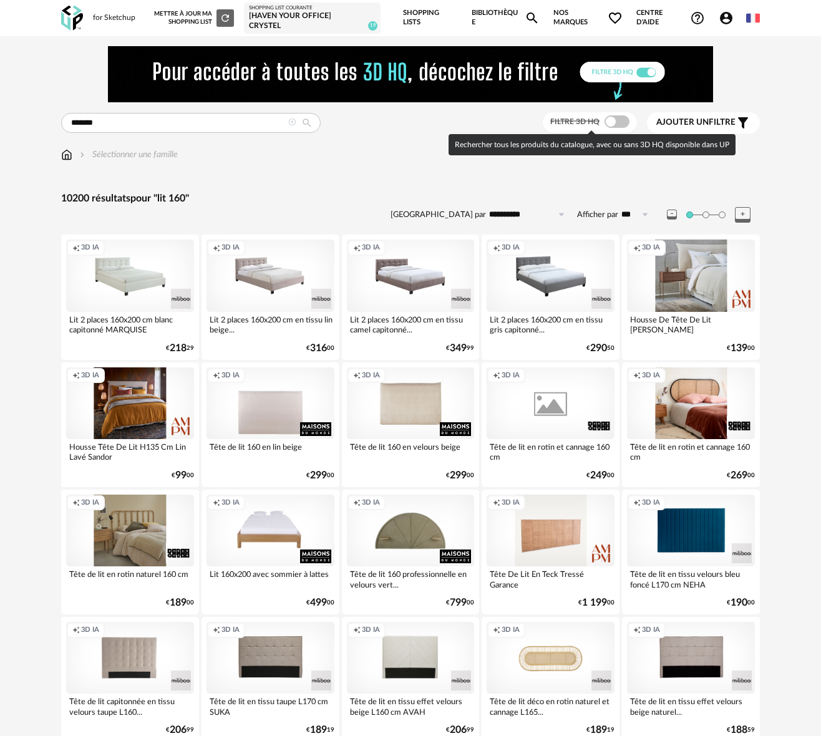
click at [620, 116] on span at bounding box center [616, 121] width 25 height 12
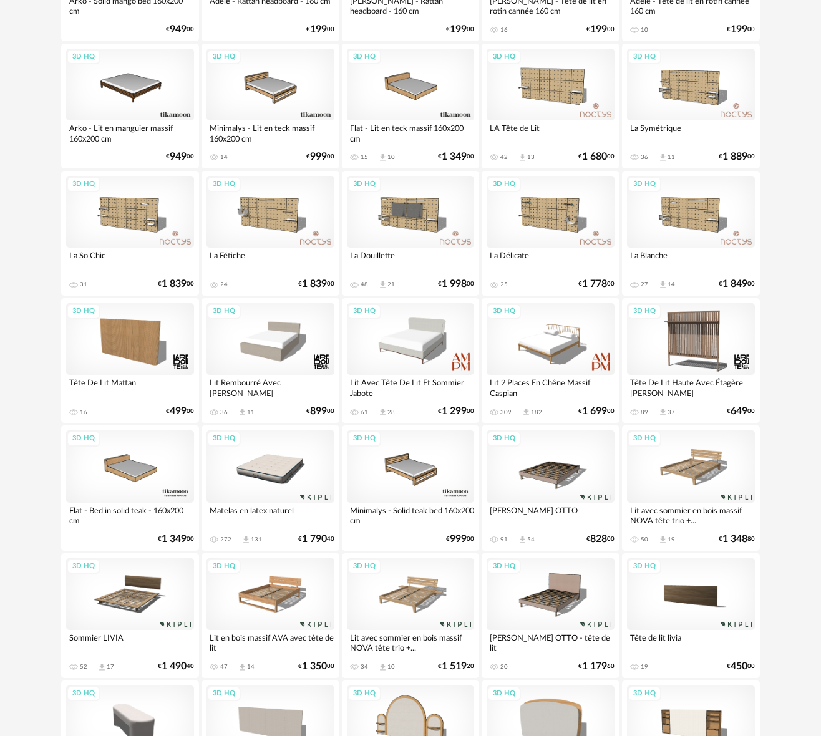
scroll to position [438, 0]
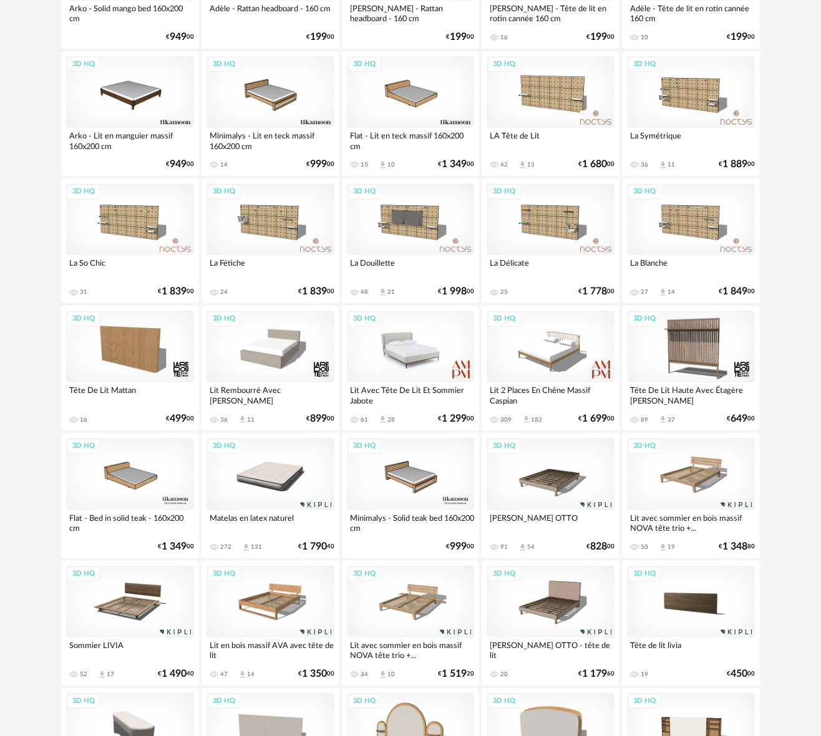
click at [420, 345] on div "3D HQ" at bounding box center [411, 347] width 128 height 72
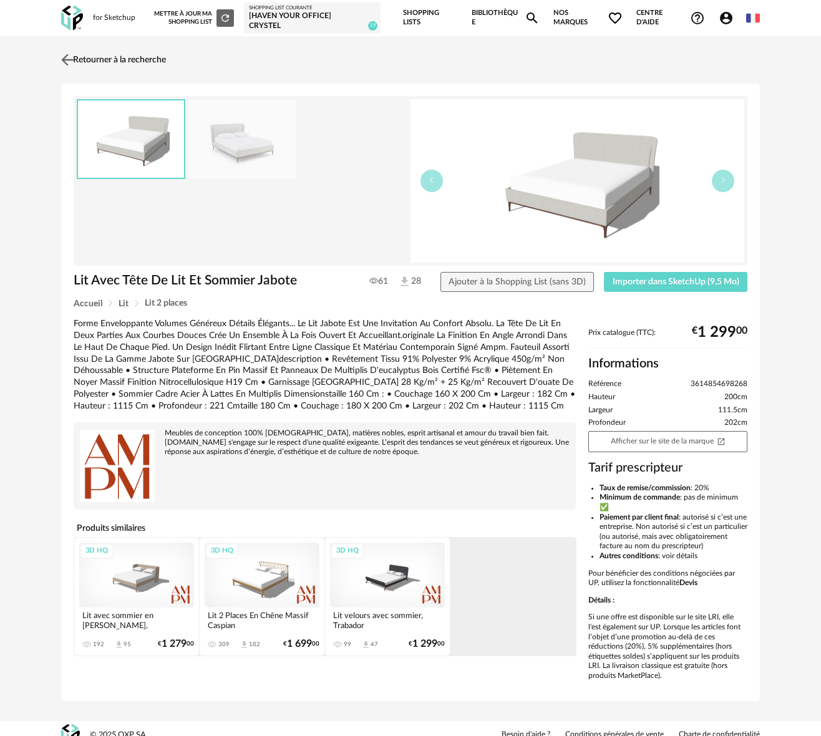
click at [66, 57] on img at bounding box center [68, 60] width 18 height 18
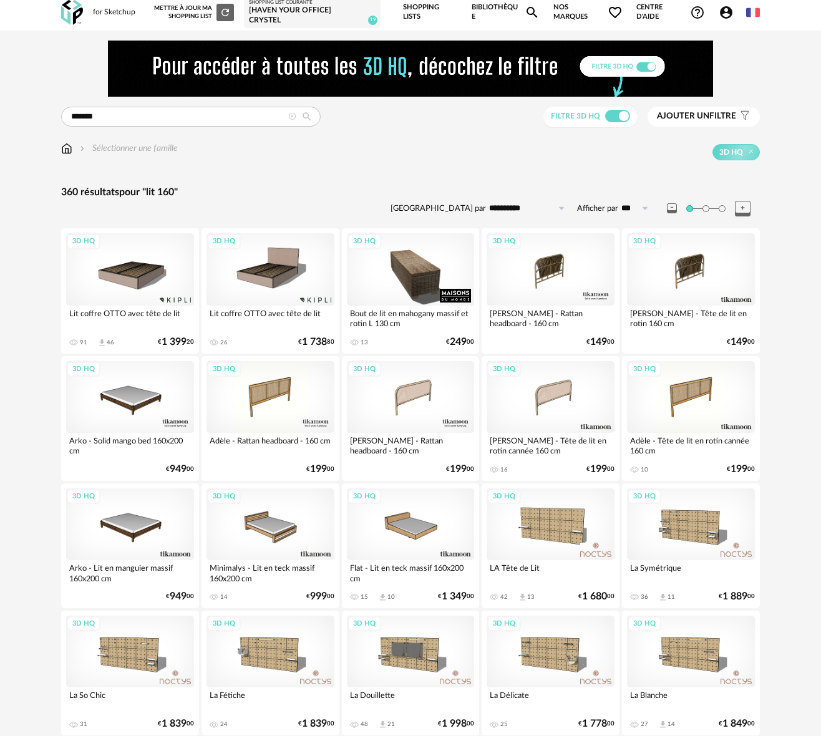
scroll to position [3, 0]
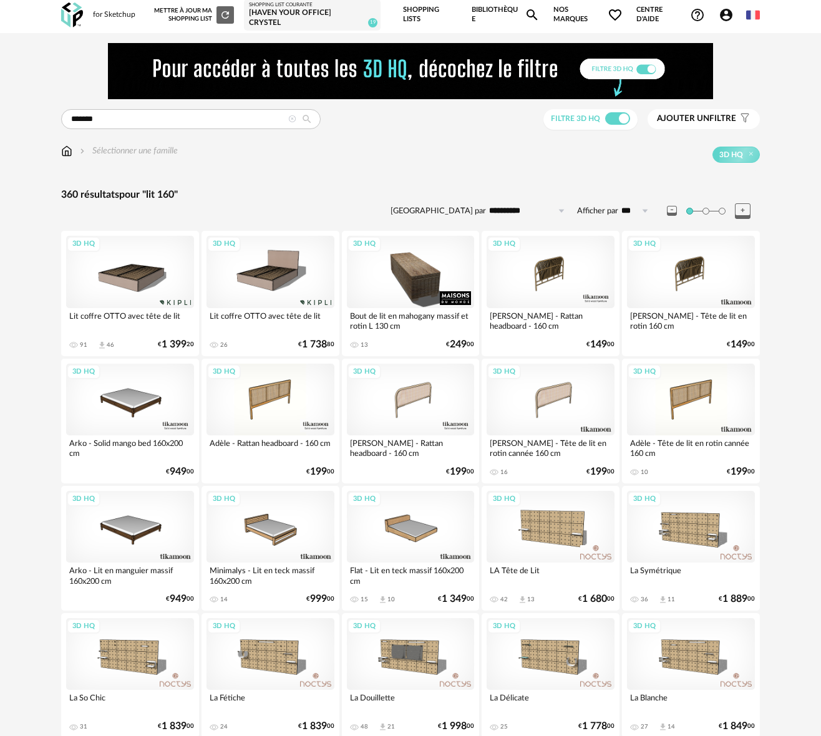
click at [274, 280] on div "3D HQ" at bounding box center [270, 272] width 128 height 72
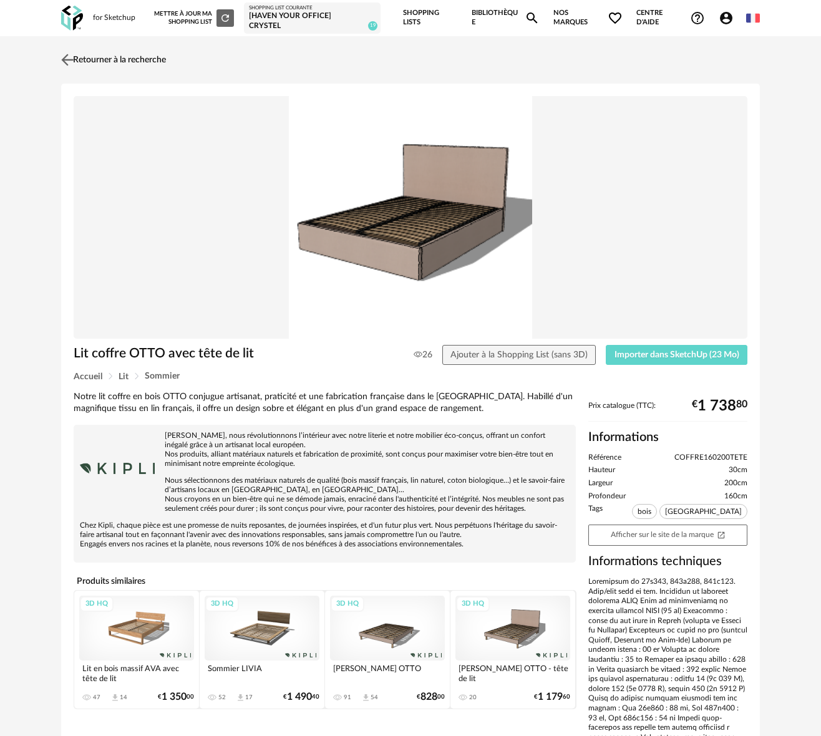
click at [69, 62] on img at bounding box center [68, 60] width 18 height 18
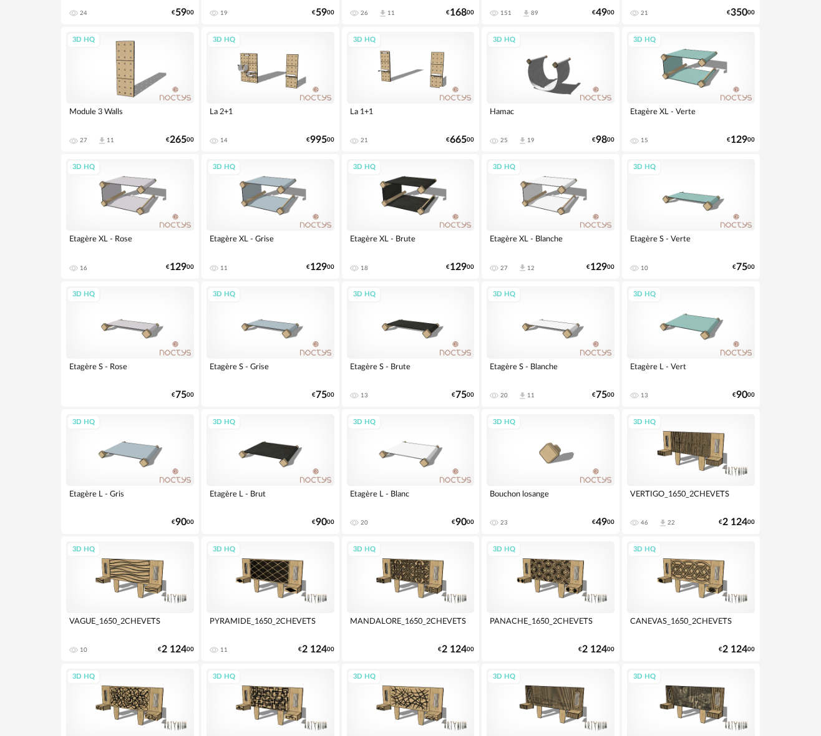
scroll to position [2124, 0]
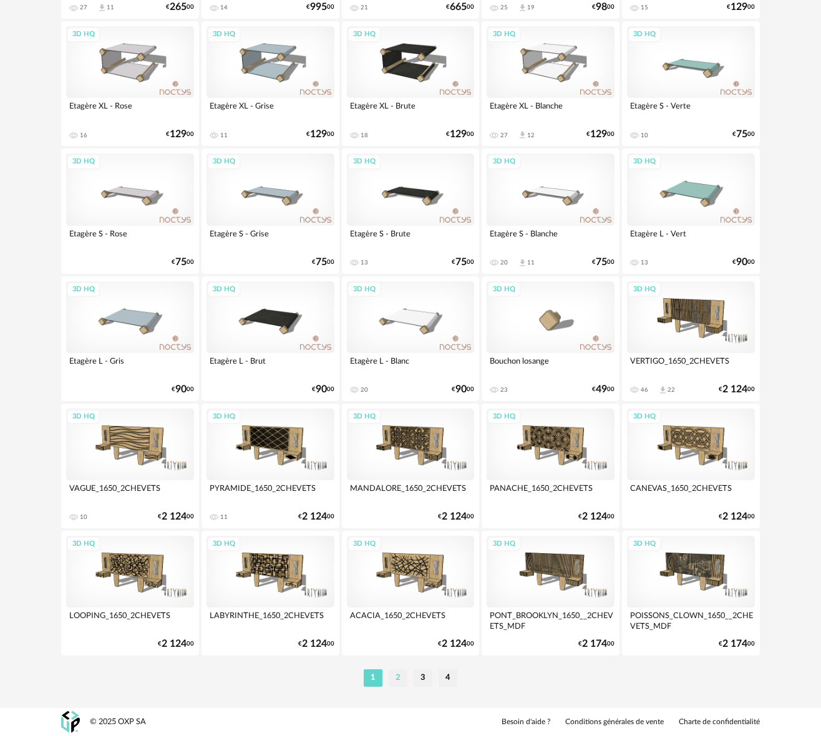
click at [402, 682] on li "2" at bounding box center [398, 677] width 19 height 17
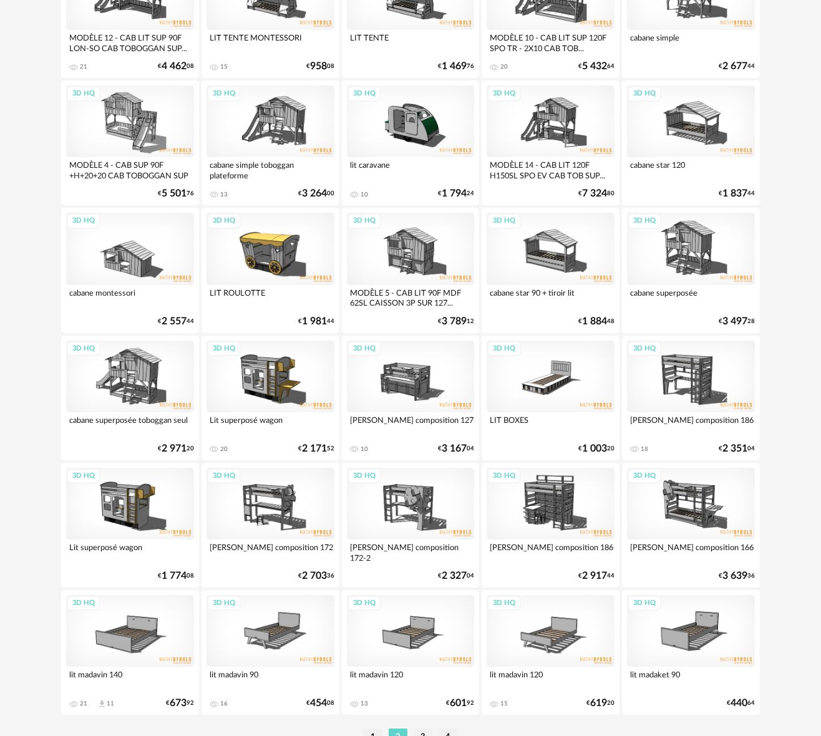
scroll to position [2124, 0]
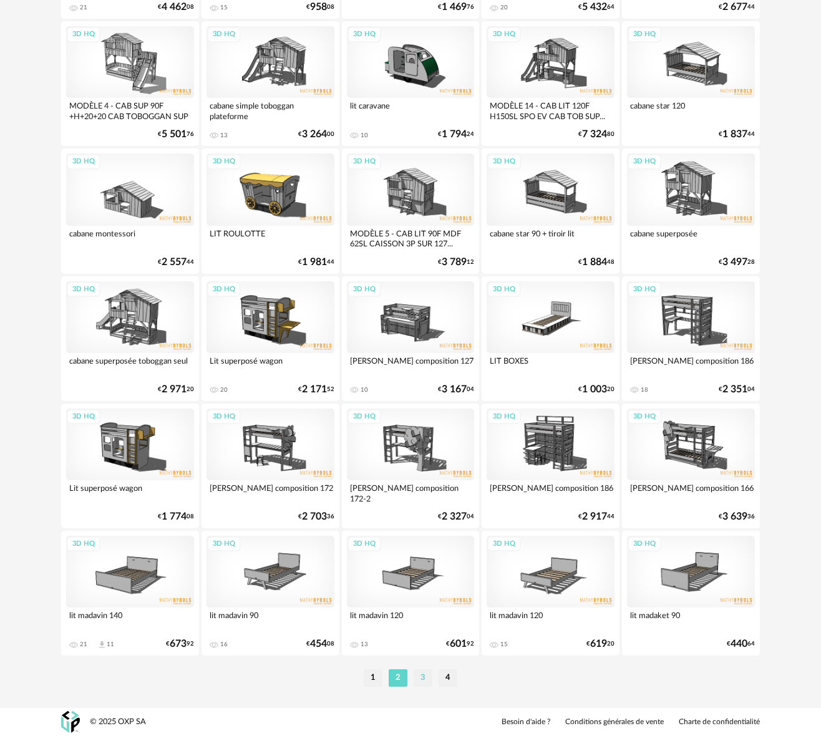
click at [423, 677] on li "3" at bounding box center [422, 677] width 19 height 17
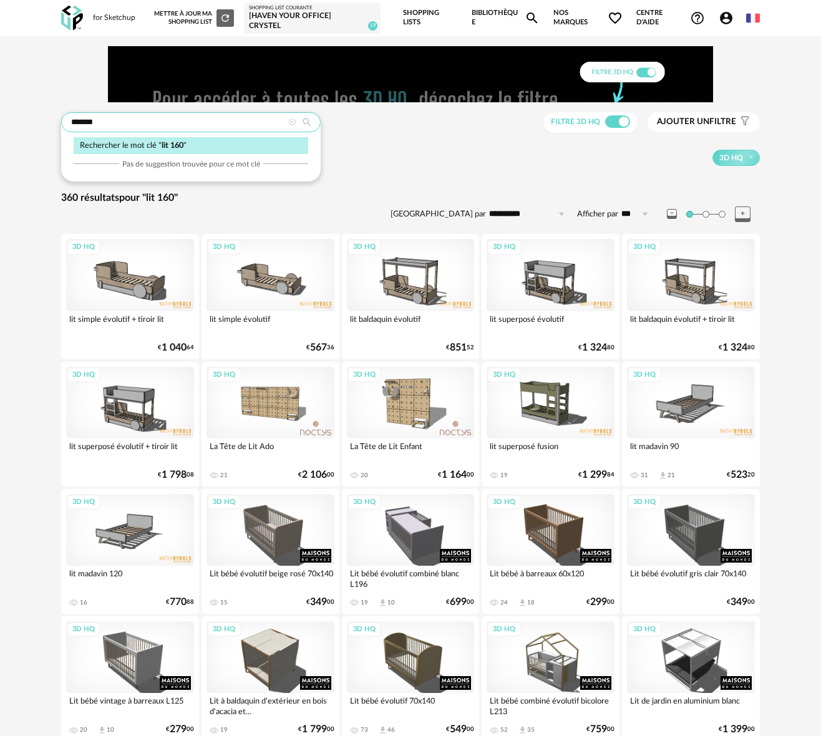
scroll to position [1, 0]
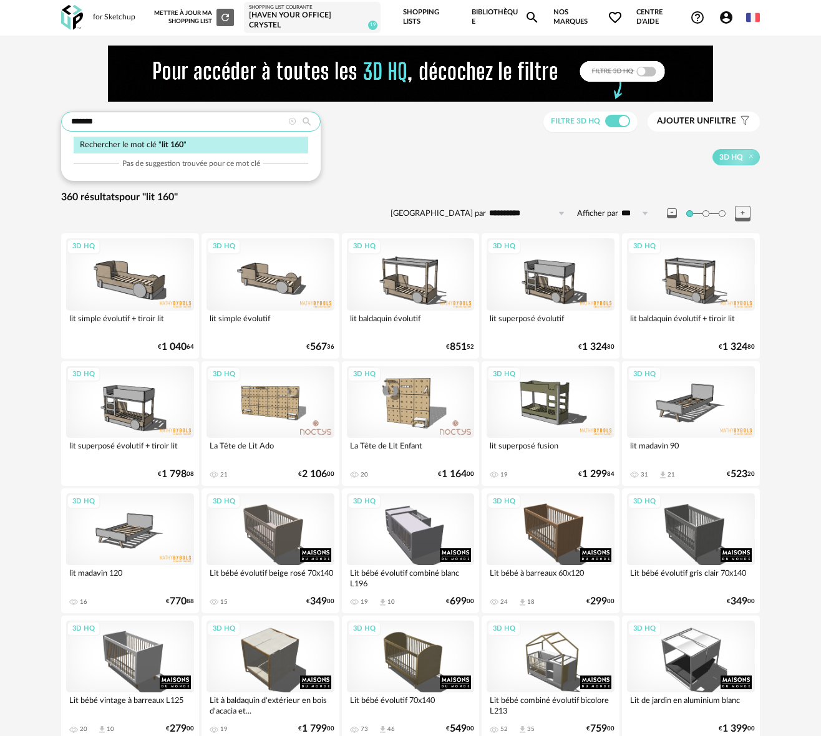
drag, startPoint x: 79, startPoint y: 123, endPoint x: 158, endPoint y: 122, distance: 78.6
click at [158, 122] on input "*******" at bounding box center [190, 122] width 259 height 20
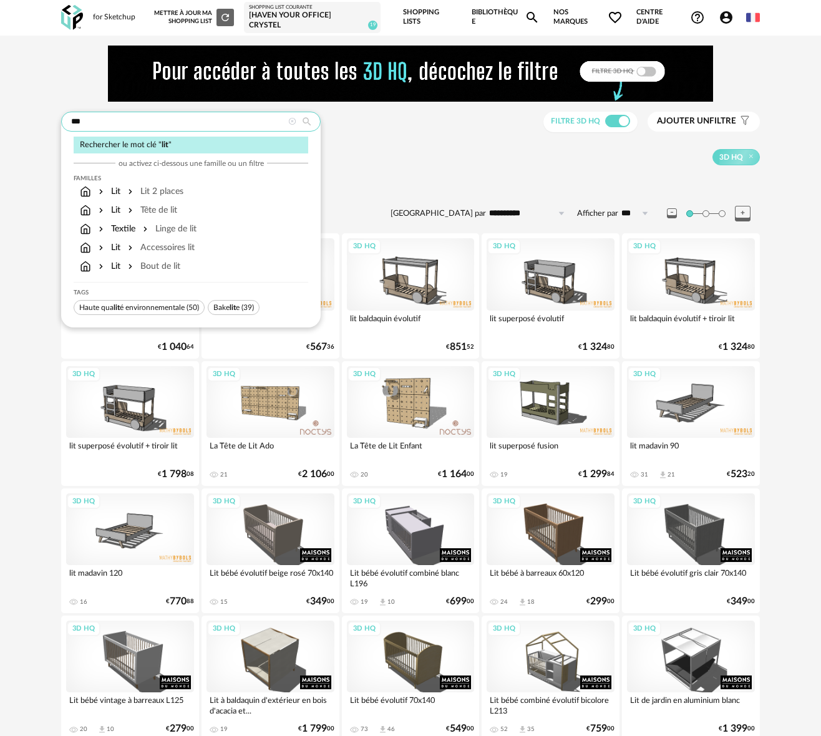
type input "***"
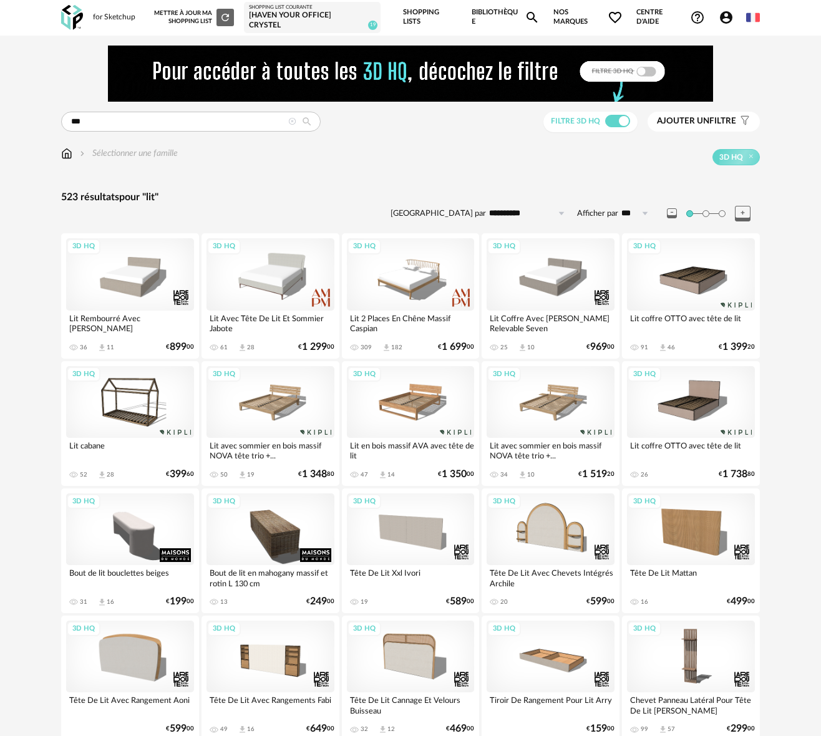
click at [695, 122] on span "Ajouter un" at bounding box center [683, 121] width 52 height 9
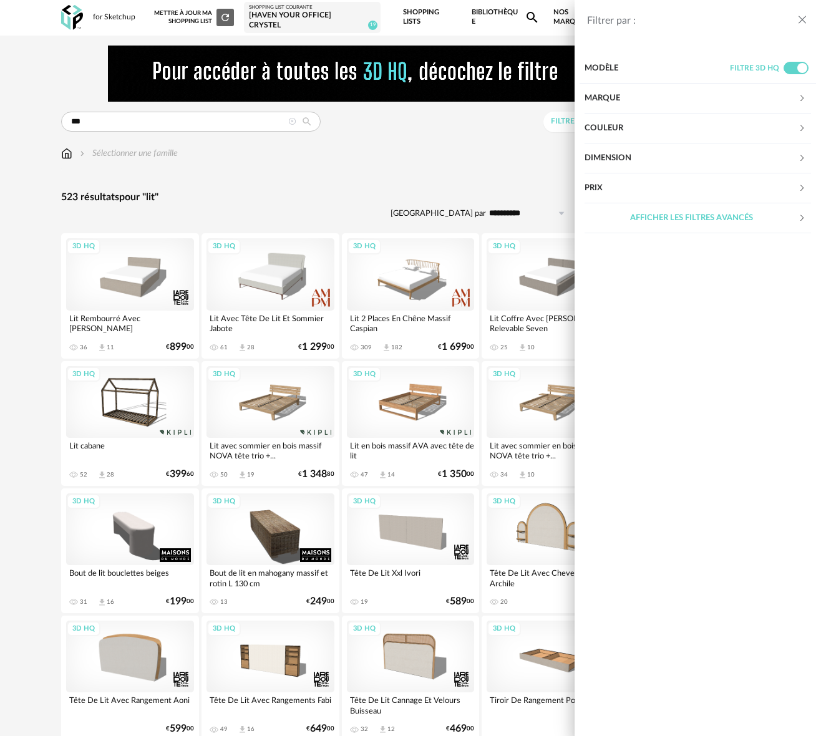
click at [615, 157] on div "Dimension" at bounding box center [690, 158] width 213 height 30
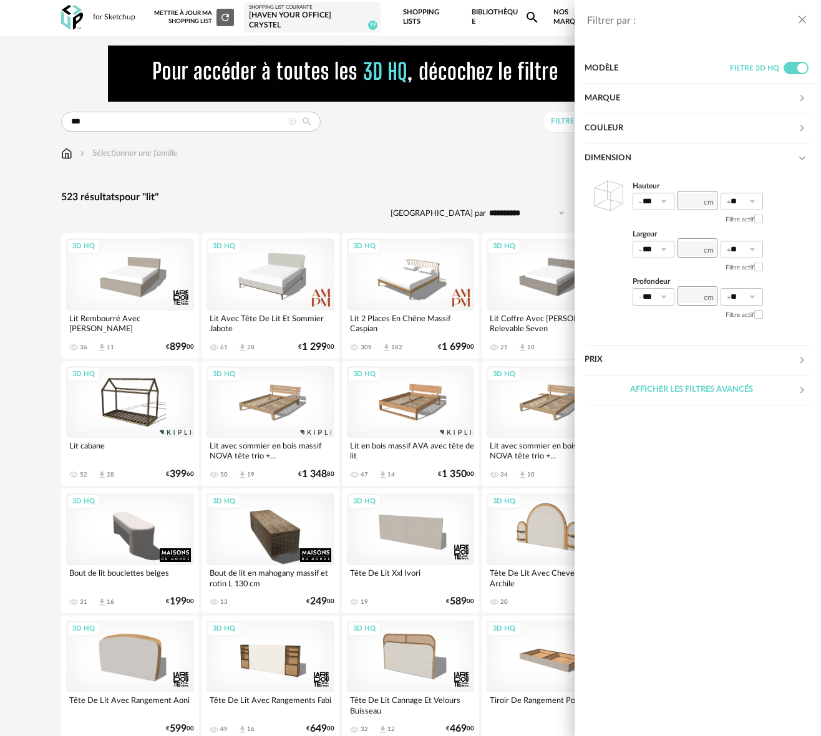
click at [705, 249] on div at bounding box center [697, 248] width 40 height 15
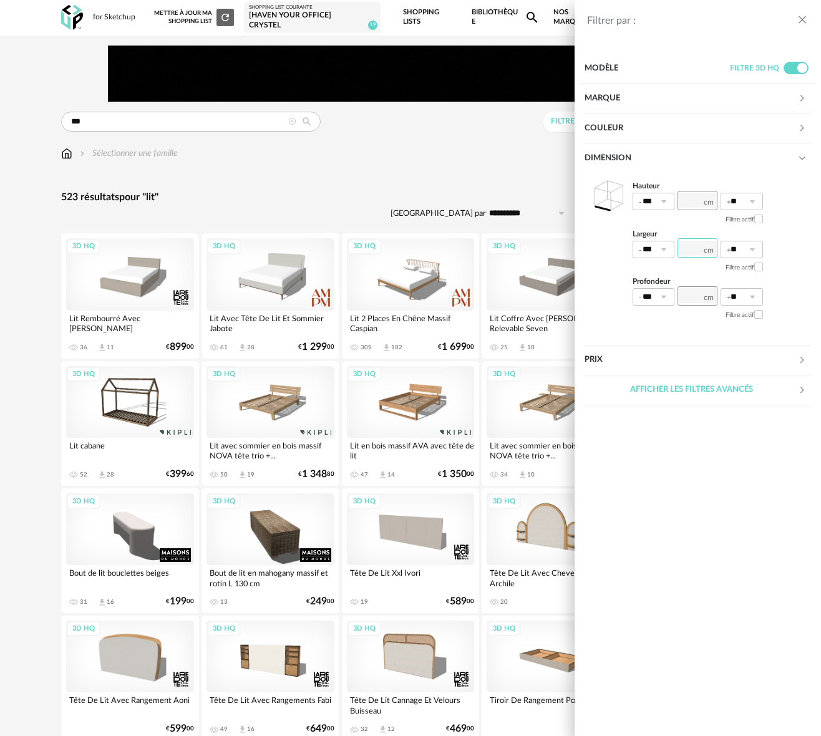
click at [692, 244] on input "number" at bounding box center [697, 247] width 40 height 19
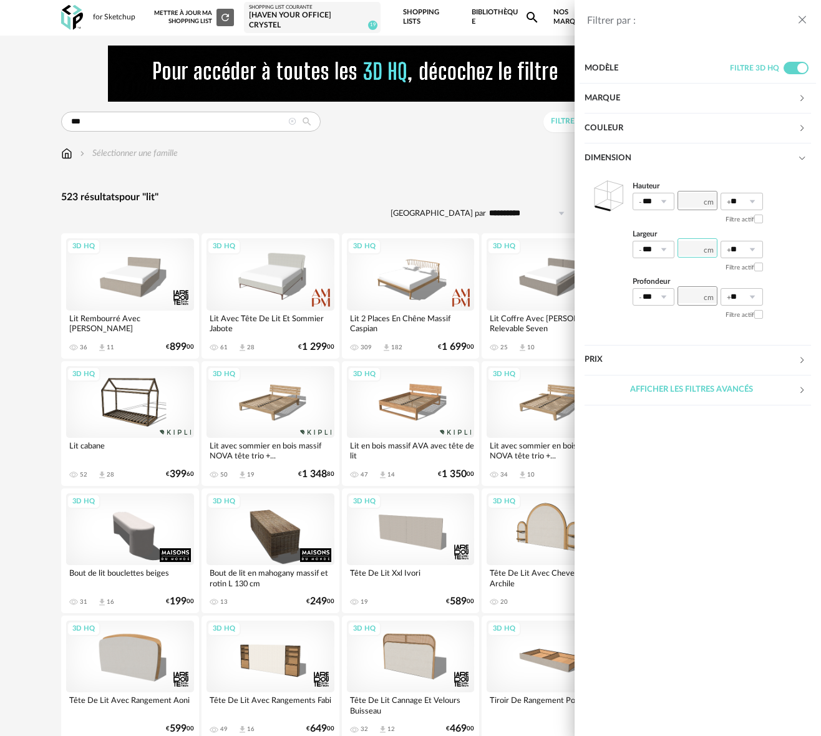
type input "***"
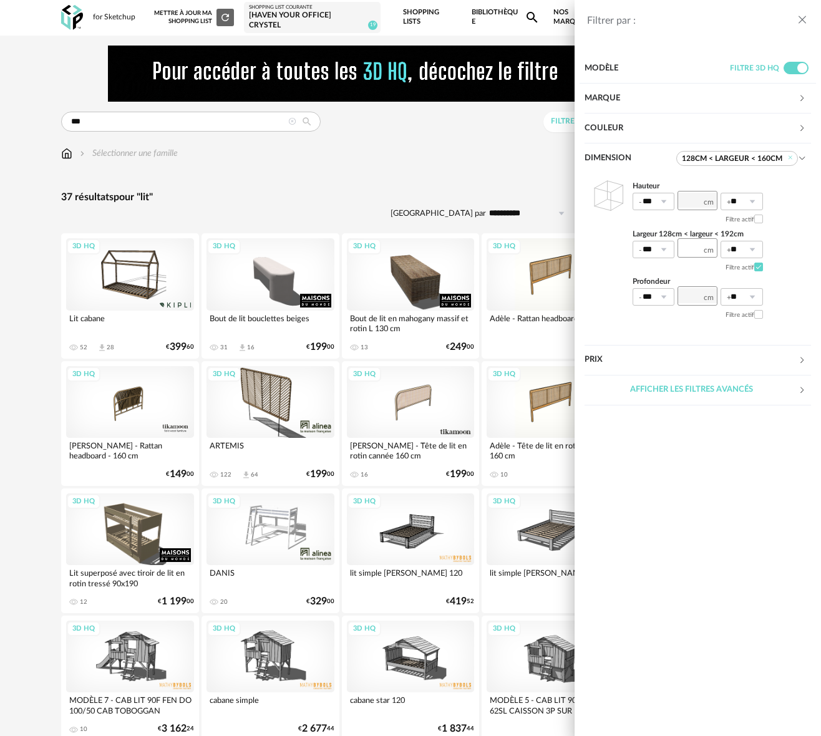
click at [334, 185] on div "Filtrer par : Modèle Filtre 3D HQ Marque &tradition 0 101 Copenhagen 0 366 Conc…" at bounding box center [410, 368] width 821 height 736
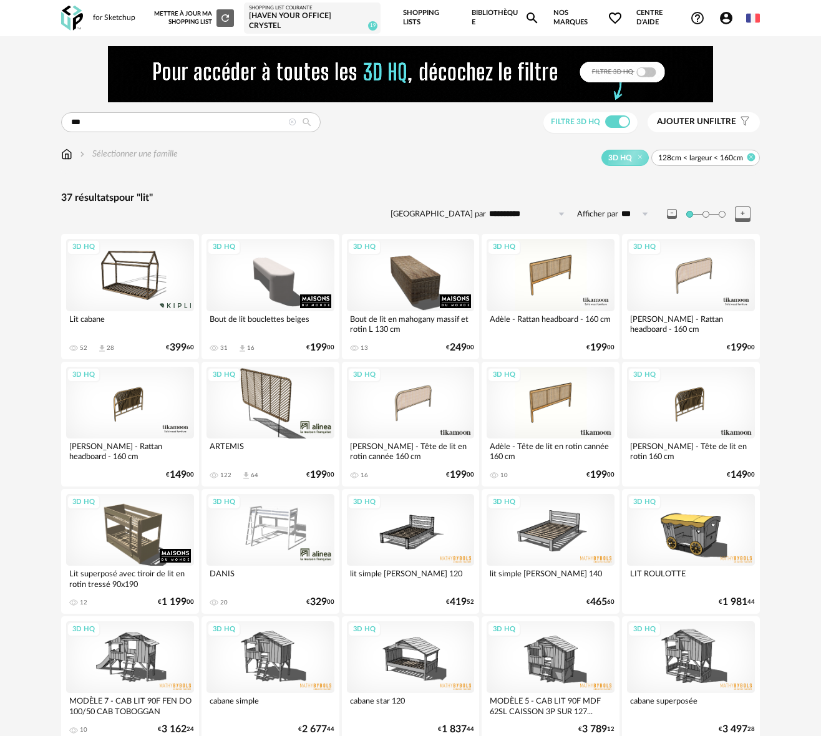
click at [752, 158] on icon at bounding box center [751, 157] width 8 height 8
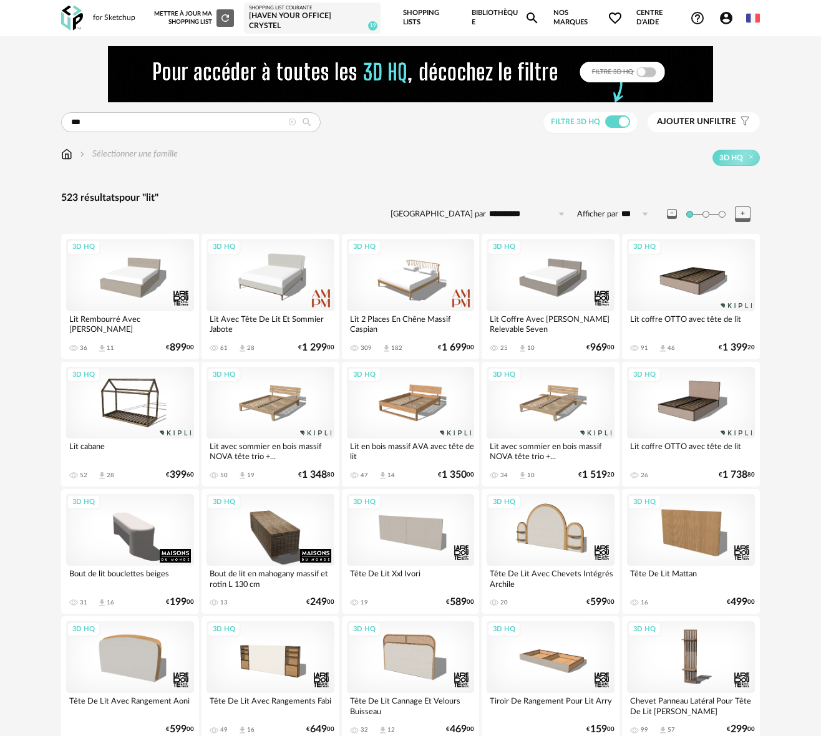
click at [309, 124] on icon at bounding box center [306, 122] width 21 height 11
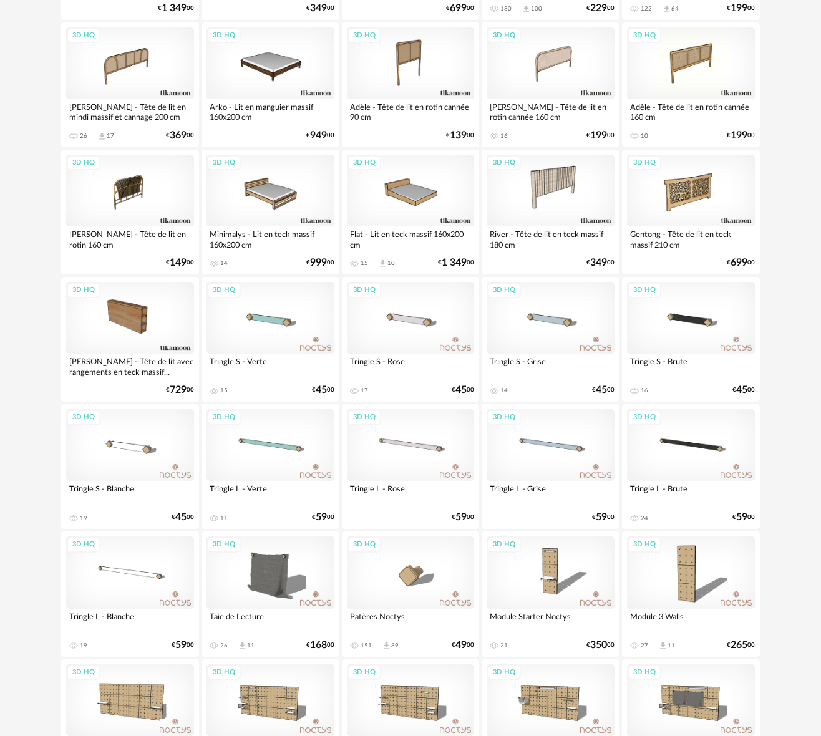
scroll to position [1107, 0]
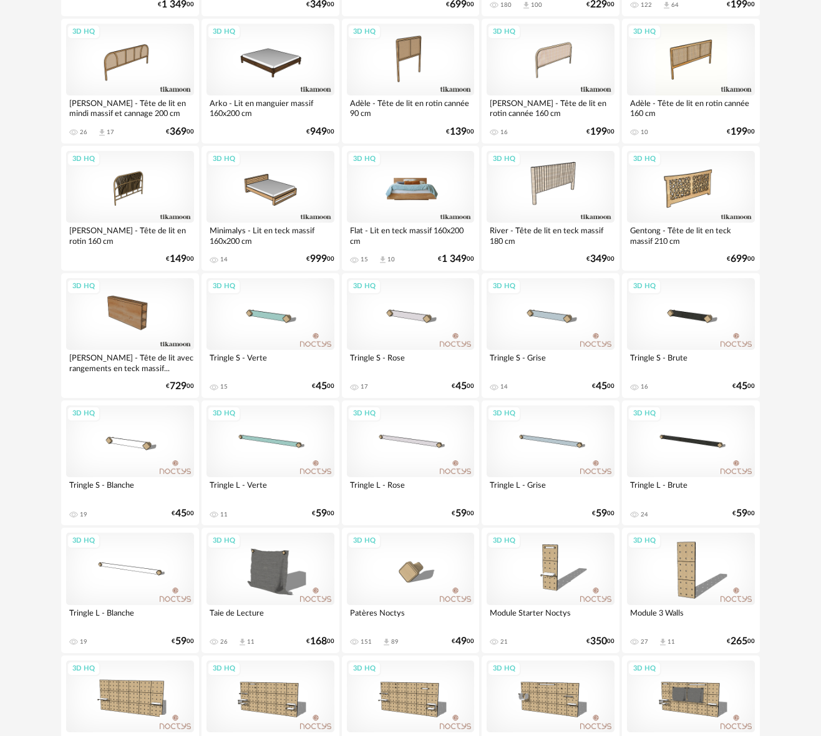
click at [417, 194] on div "3D HQ" at bounding box center [411, 187] width 128 height 72
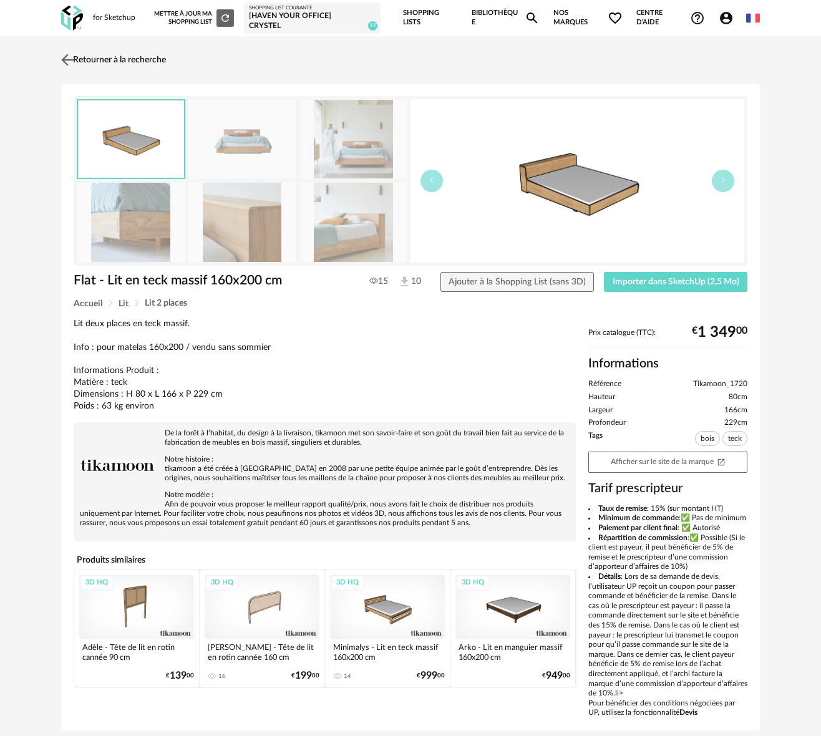
click at [65, 57] on img at bounding box center [68, 60] width 18 height 18
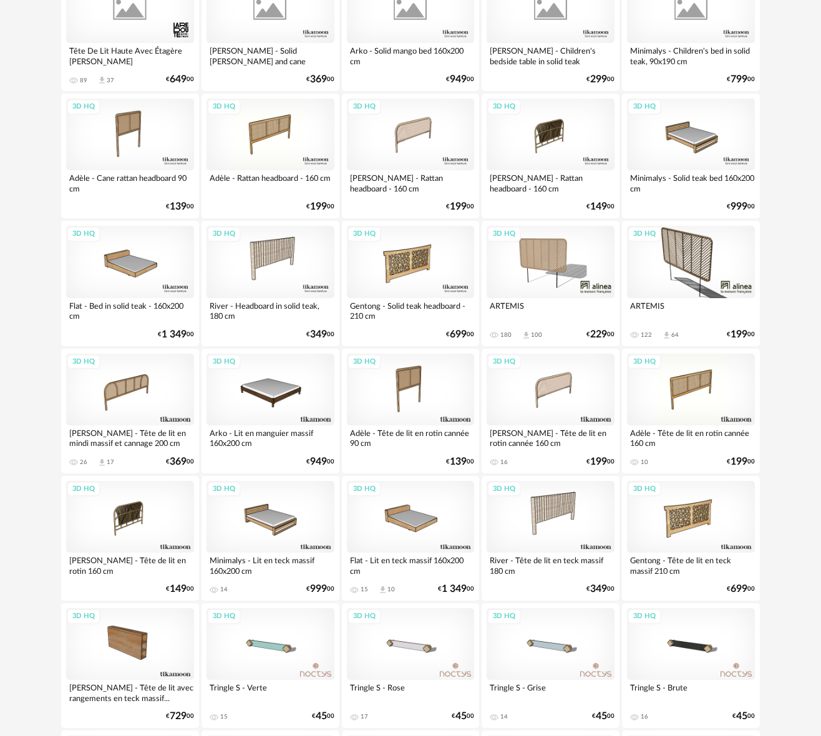
scroll to position [728, 0]
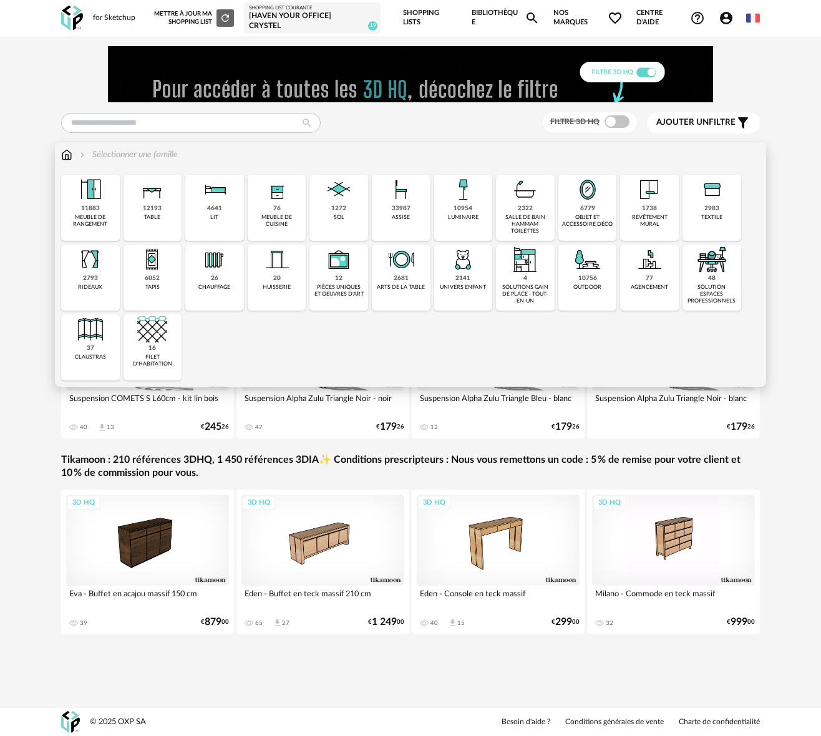
click at [221, 224] on div "4641 lit" at bounding box center [214, 208] width 59 height 66
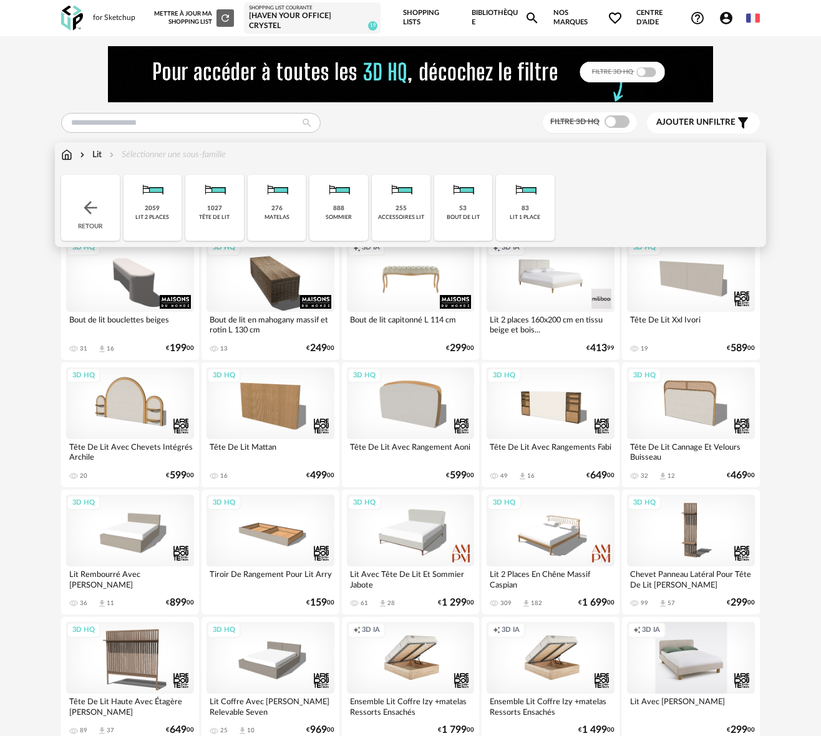
click at [88, 215] on img at bounding box center [90, 208] width 20 height 20
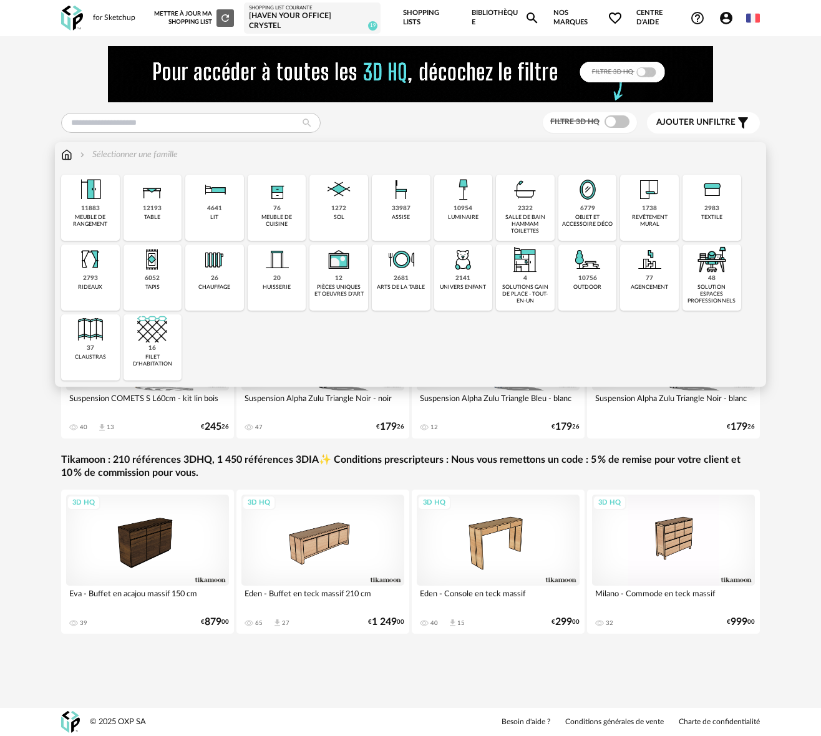
click at [153, 217] on div "table" at bounding box center [152, 217] width 16 height 7
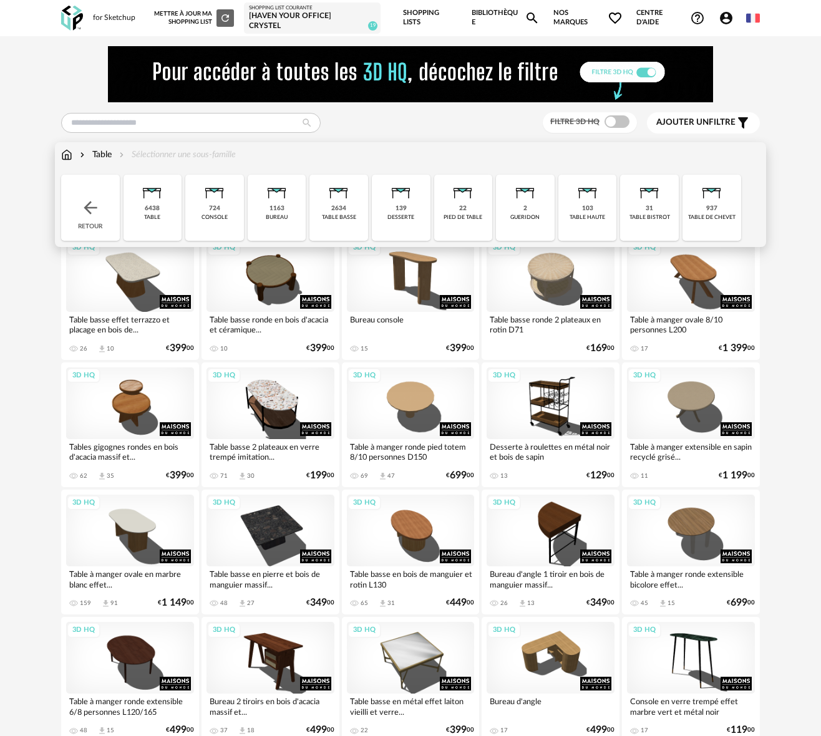
click at [720, 218] on div "table de chevet" at bounding box center [711, 217] width 47 height 7
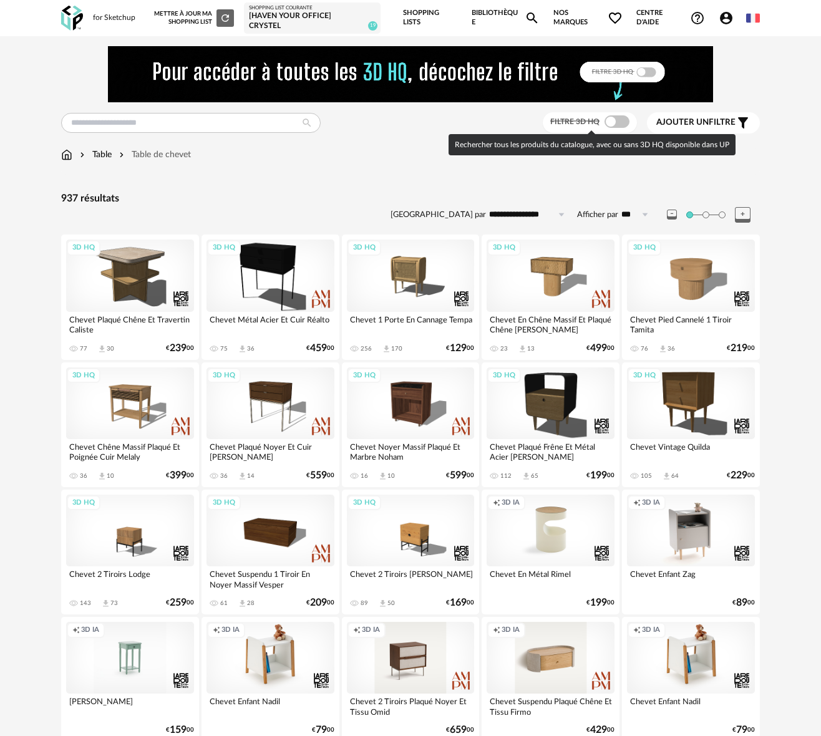
click at [620, 121] on span at bounding box center [616, 121] width 25 height 12
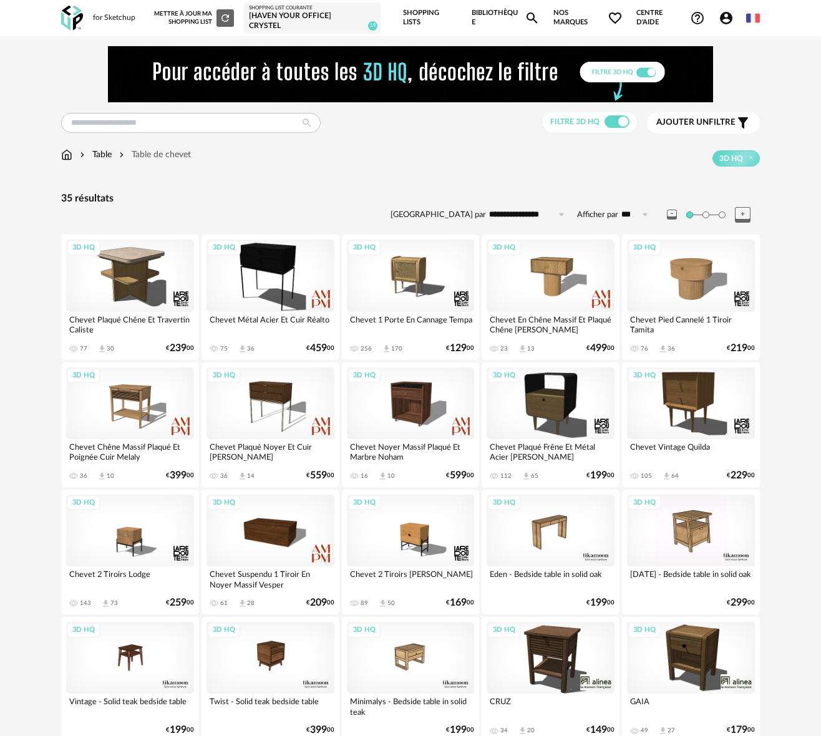
click at [698, 120] on span "Ajouter un" at bounding box center [682, 122] width 52 height 9
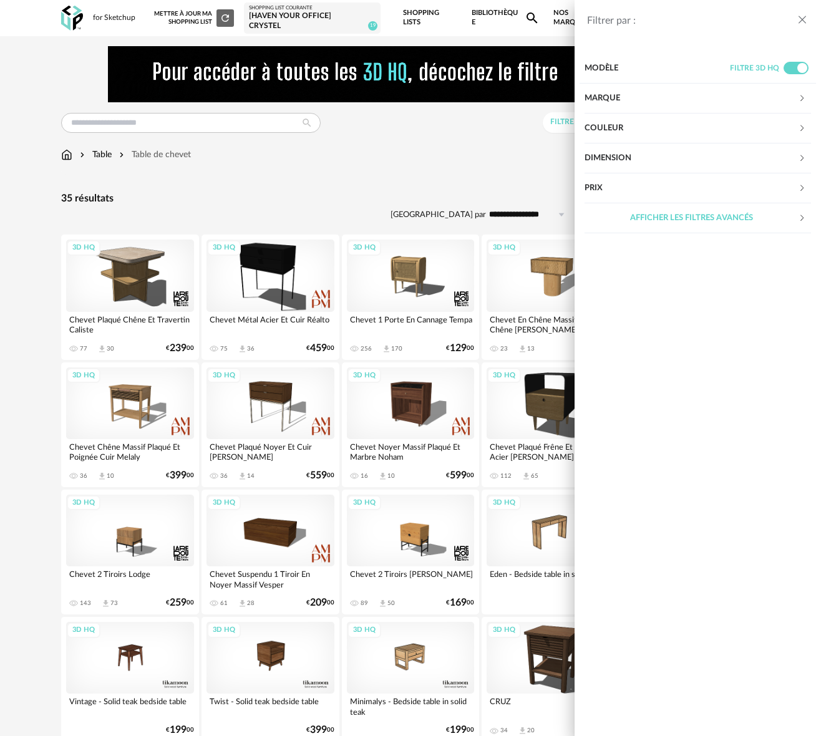
click at [621, 135] on div "Couleur" at bounding box center [690, 129] width 213 height 30
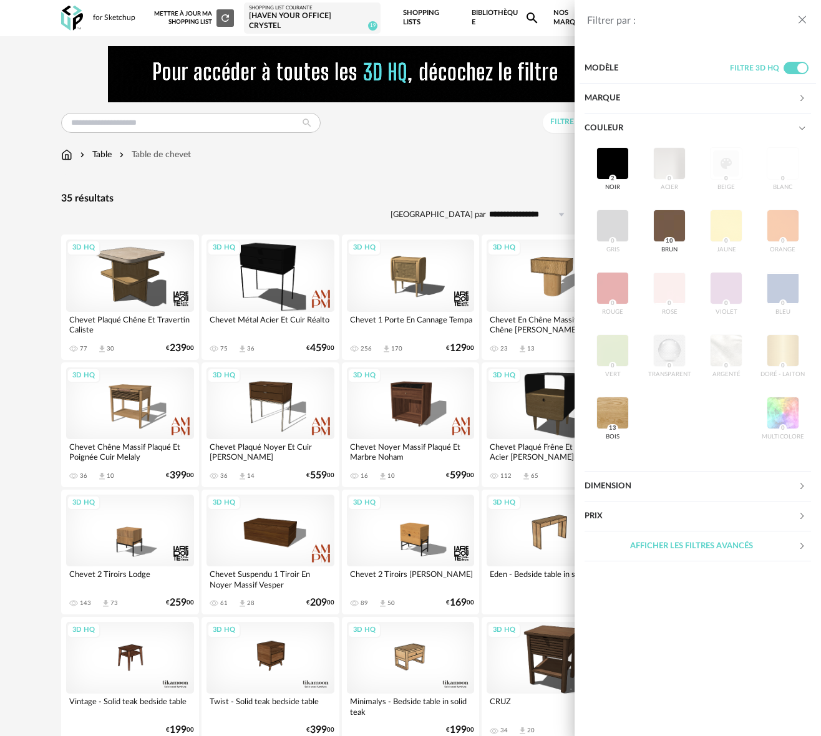
click at [781, 171] on div "noir 2 acier 0 beige 0 blanc 0 gris 0 brun 10 jaune 0 orange 0 rouge 0 rose 0 v…" at bounding box center [697, 299] width 226 height 312
click at [783, 168] on div "noir 2 acier 0 beige 0 blanc 0 gris 0 brun 10 jaune 0 orange 0 rouge 0 rose 0 v…" at bounding box center [697, 299] width 226 height 312
click at [804, 21] on icon "close drawer" at bounding box center [802, 20] width 12 height 12
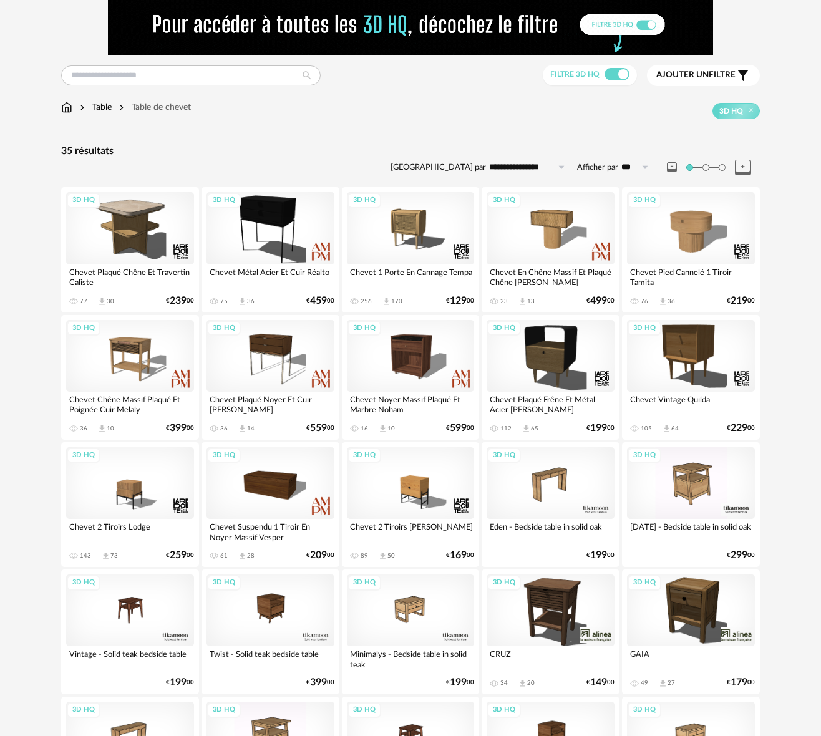
scroll to position [36, 0]
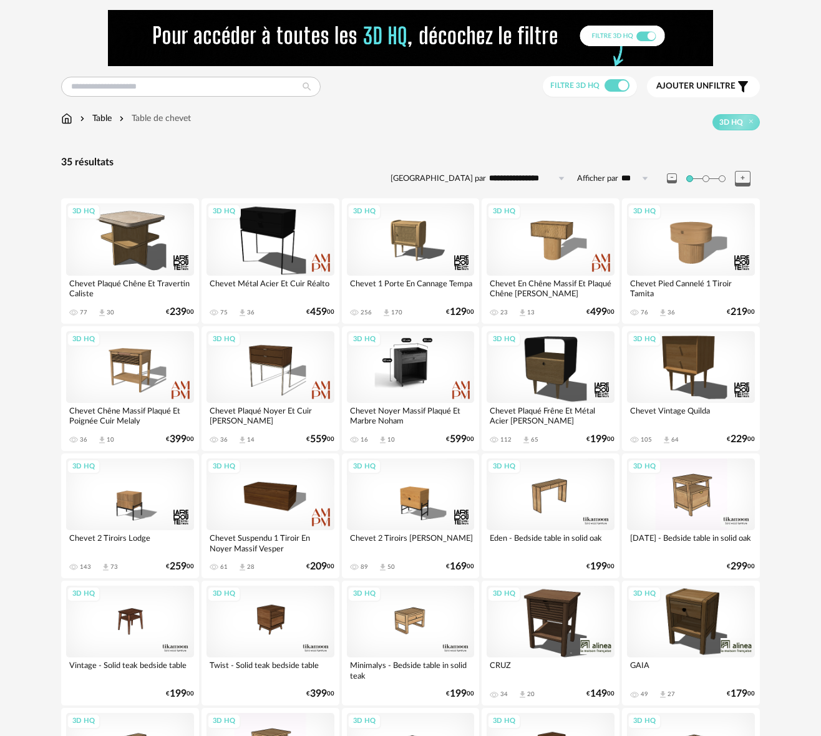
click at [413, 378] on div "3D HQ" at bounding box center [411, 367] width 128 height 72
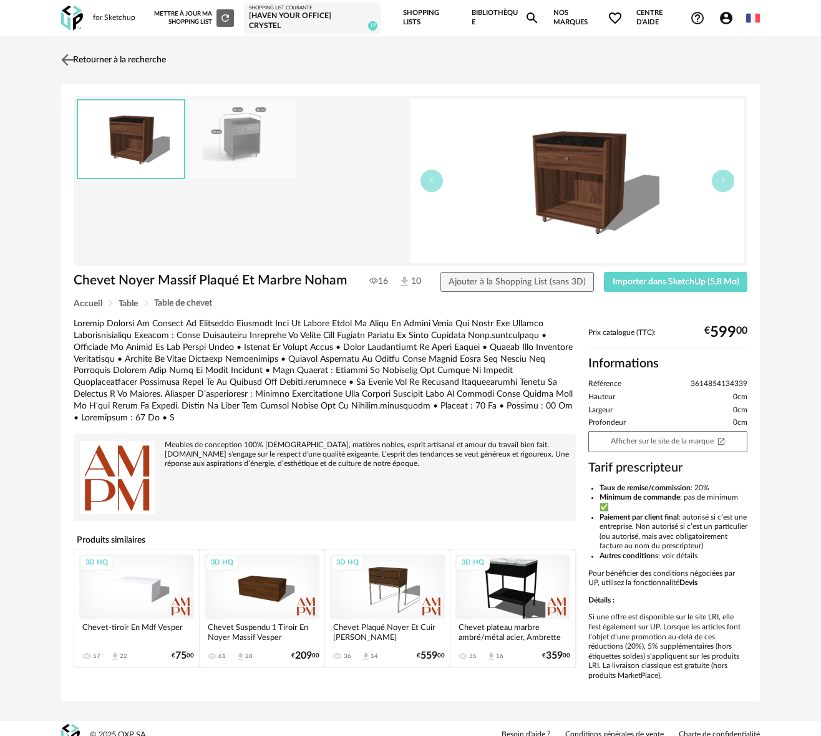
click at [68, 59] on img at bounding box center [68, 60] width 18 height 18
